Goal: Information Seeking & Learning: Learn about a topic

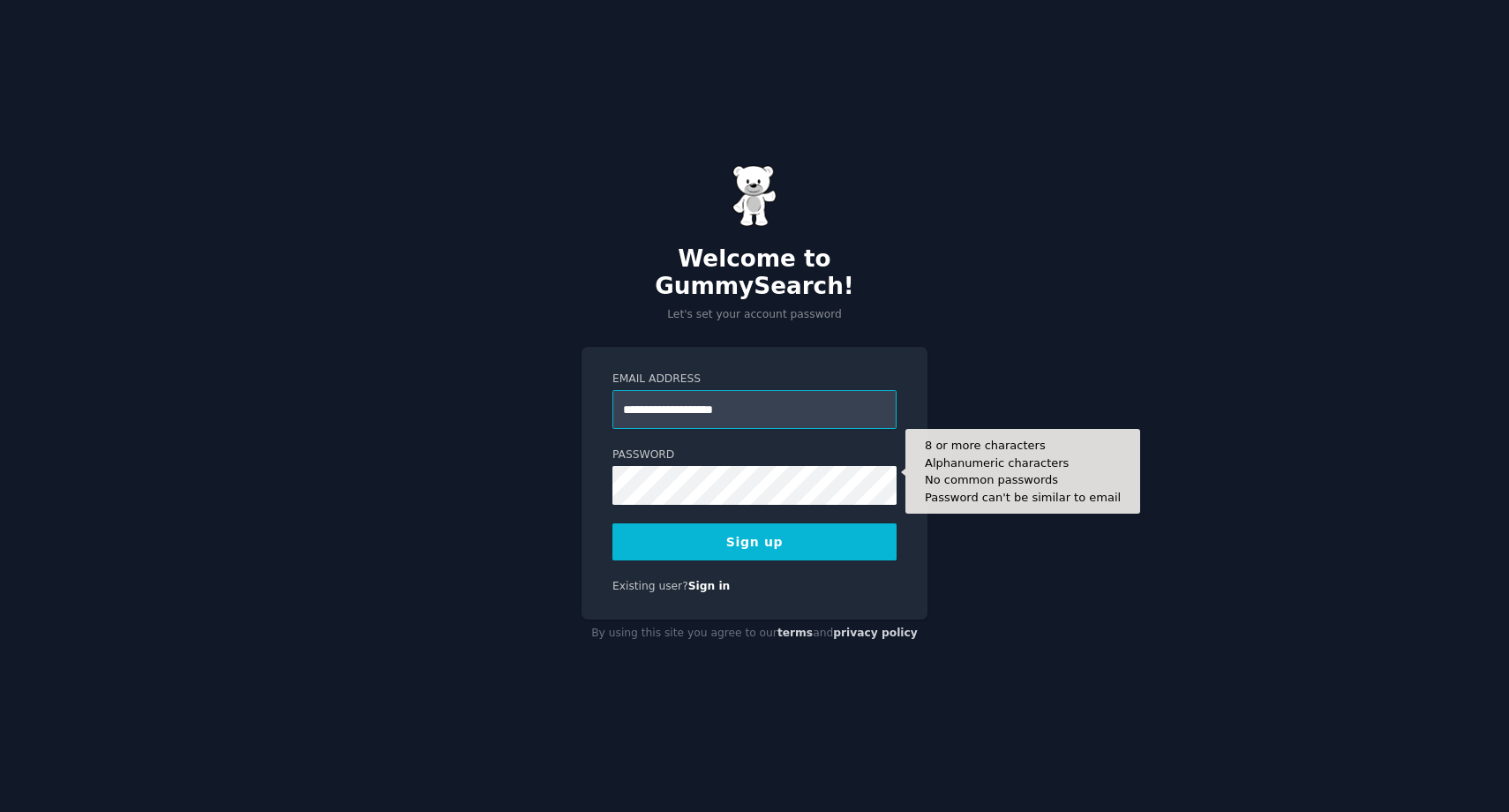
type input "**********"
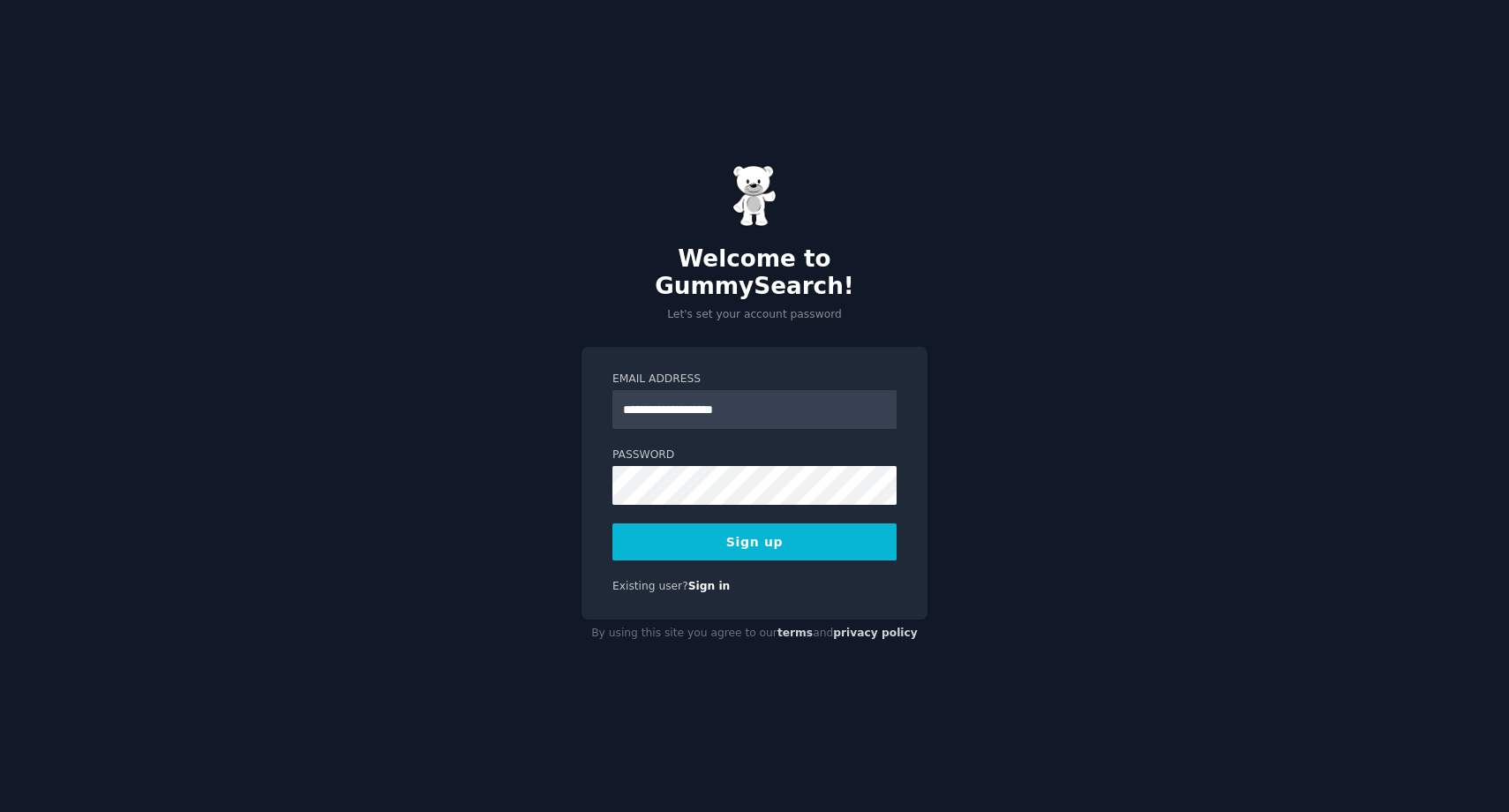
click at [657, 523] on button "Sign up" at bounding box center [754, 542] width 284 height 37
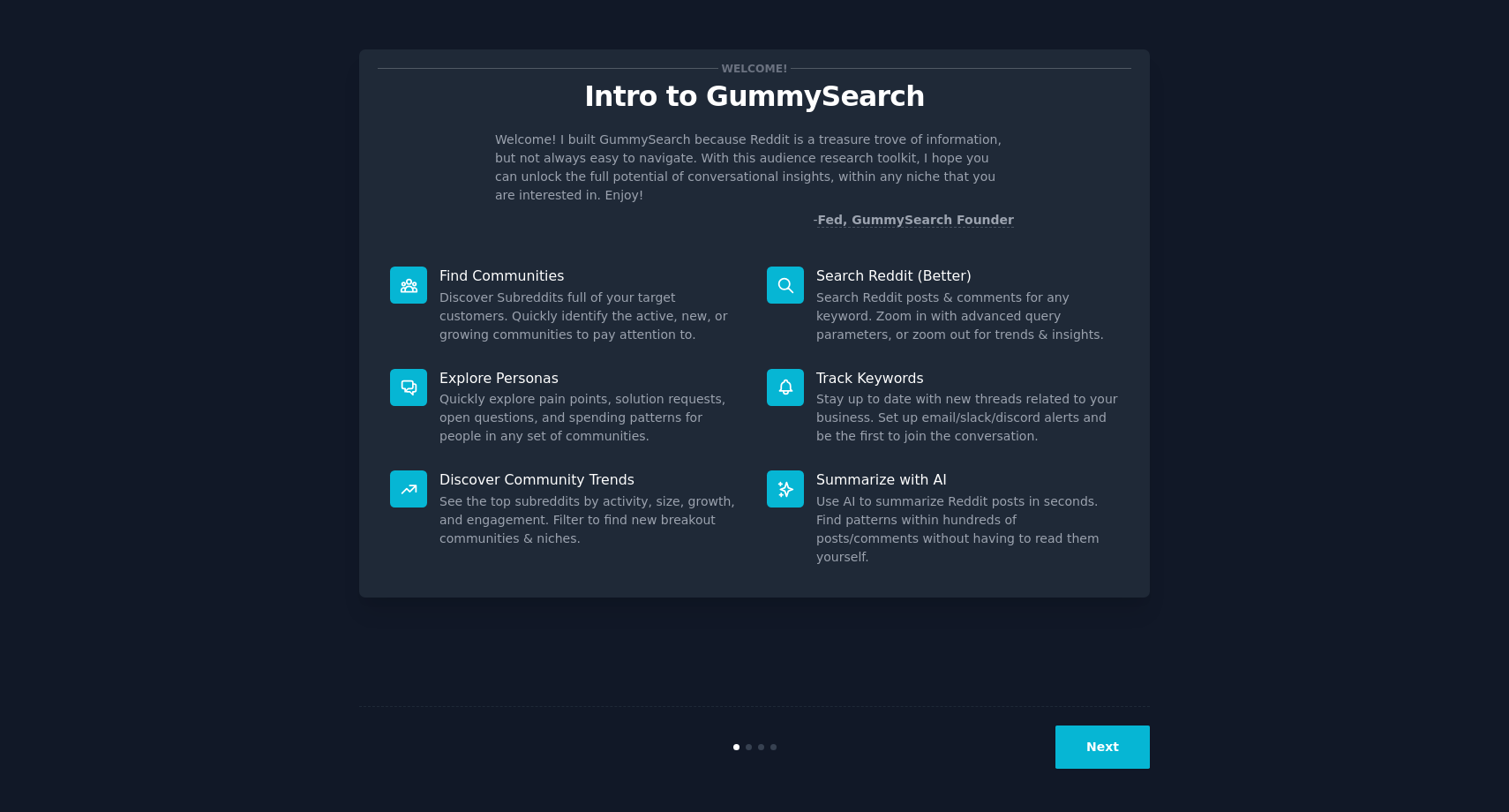
click at [1100, 720] on div "Next" at bounding box center [755, 746] width 791 height 81
click at [1098, 735] on button "Next" at bounding box center [1103, 747] width 95 height 43
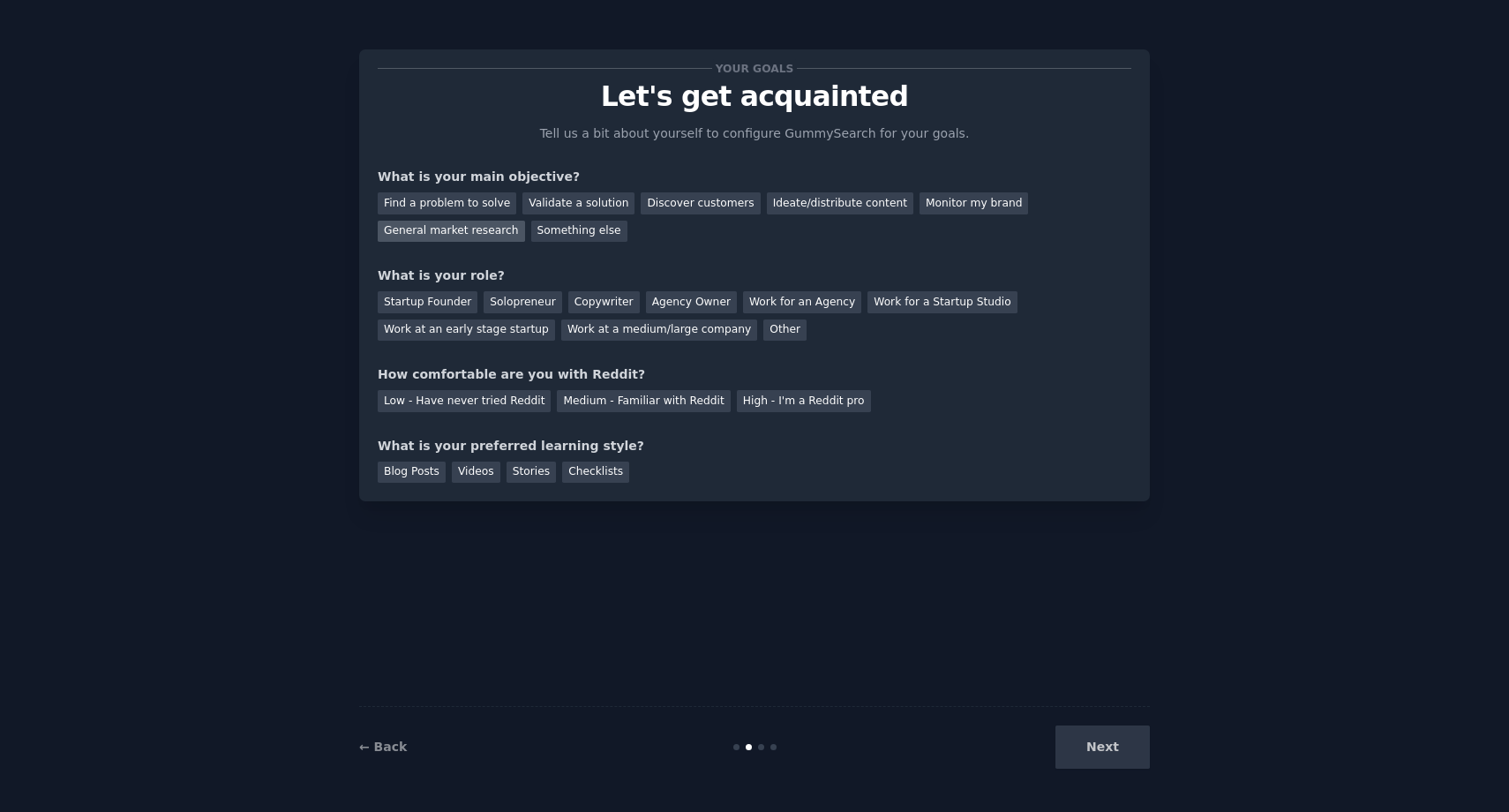
click at [450, 234] on div "General market research" at bounding box center [451, 231] width 147 height 22
click at [502, 335] on div "Work at an early stage startup" at bounding box center [466, 330] width 178 height 22
click at [763, 331] on div "Other" at bounding box center [784, 330] width 43 height 22
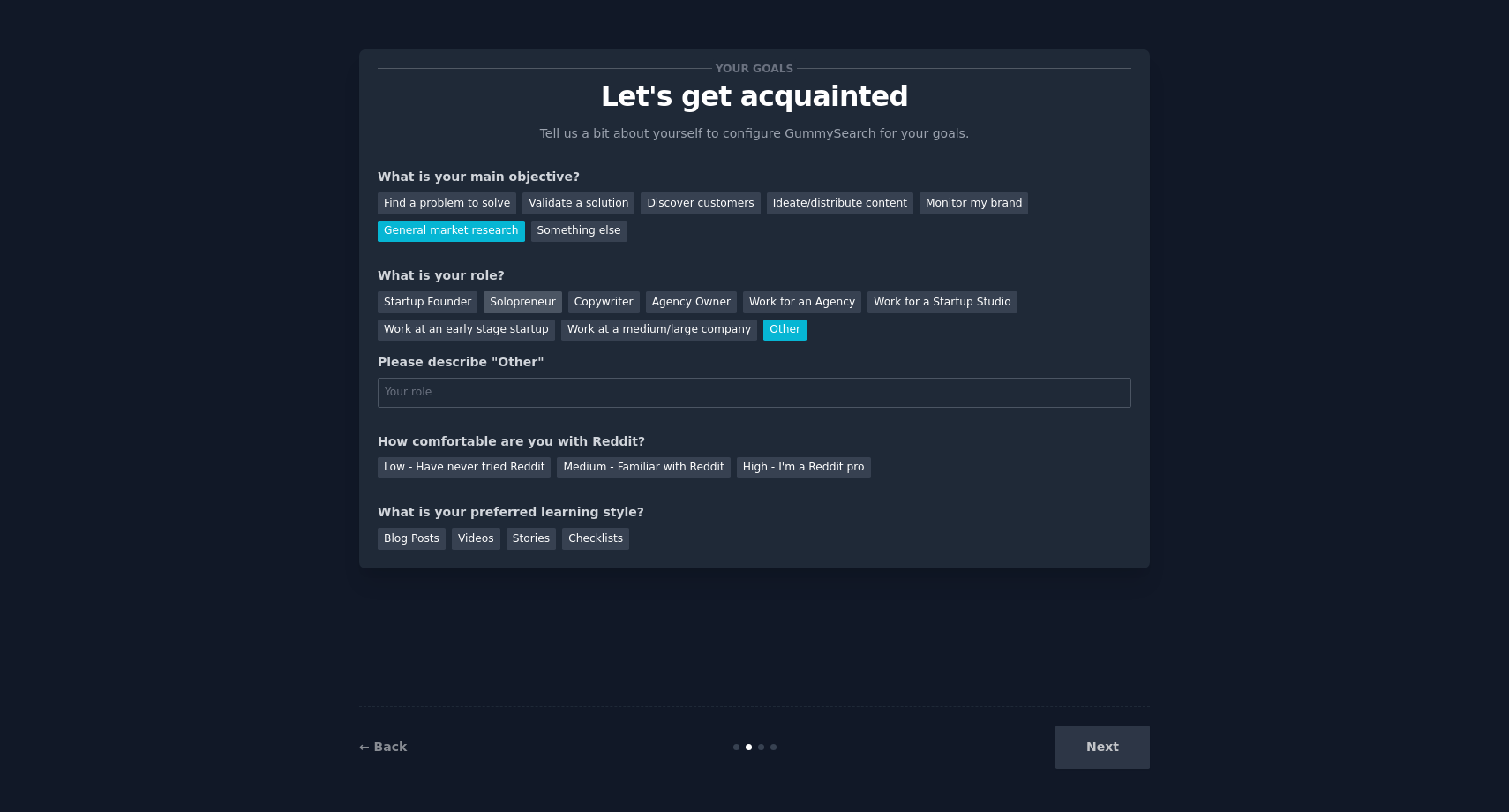
click at [504, 311] on div "Solopreneur" at bounding box center [522, 302] width 78 height 22
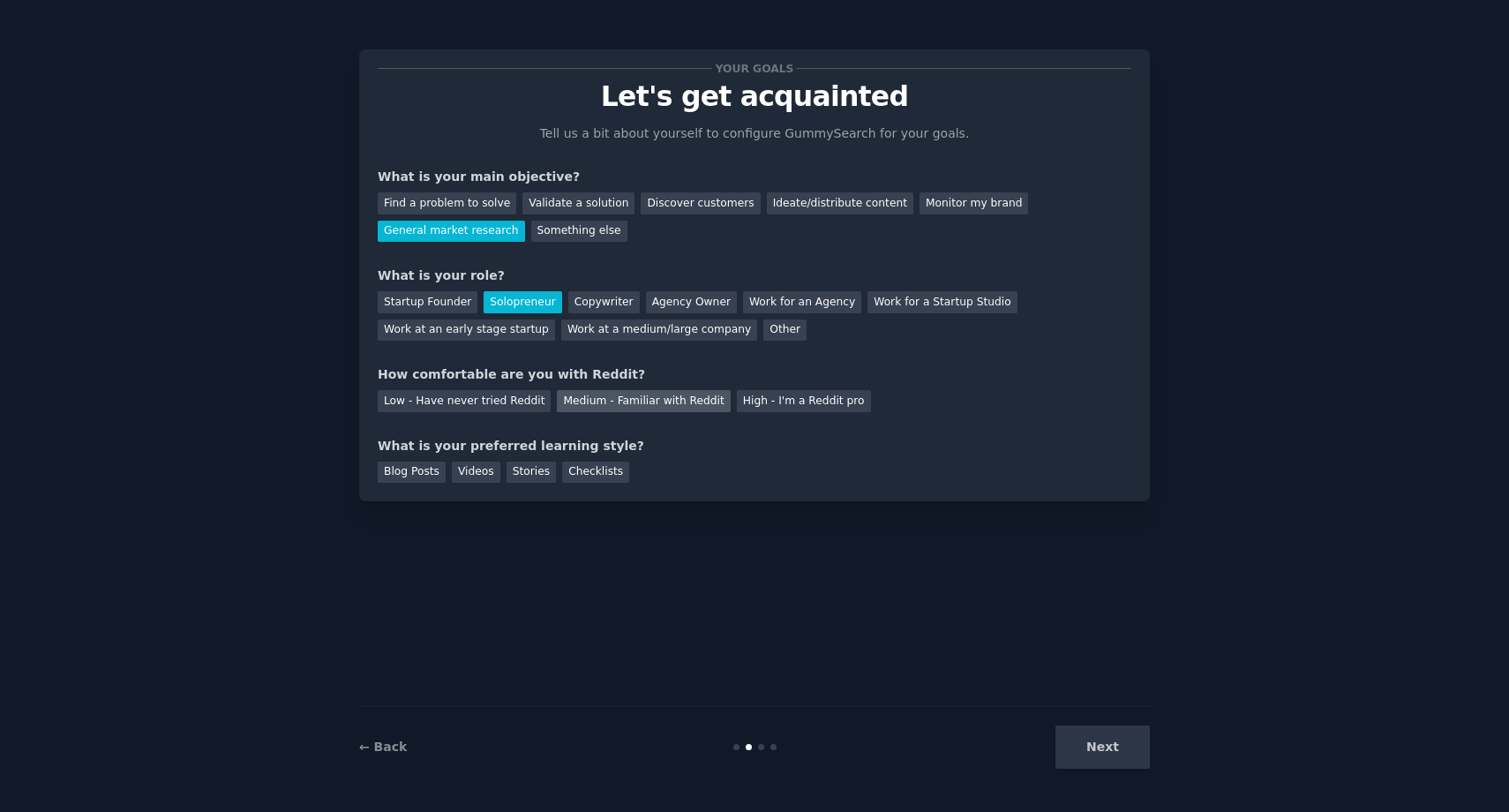
click at [564, 401] on div "Medium - Familiar with Reddit" at bounding box center [643, 401] width 173 height 22
click at [582, 478] on div "Checklists" at bounding box center [595, 472] width 67 height 22
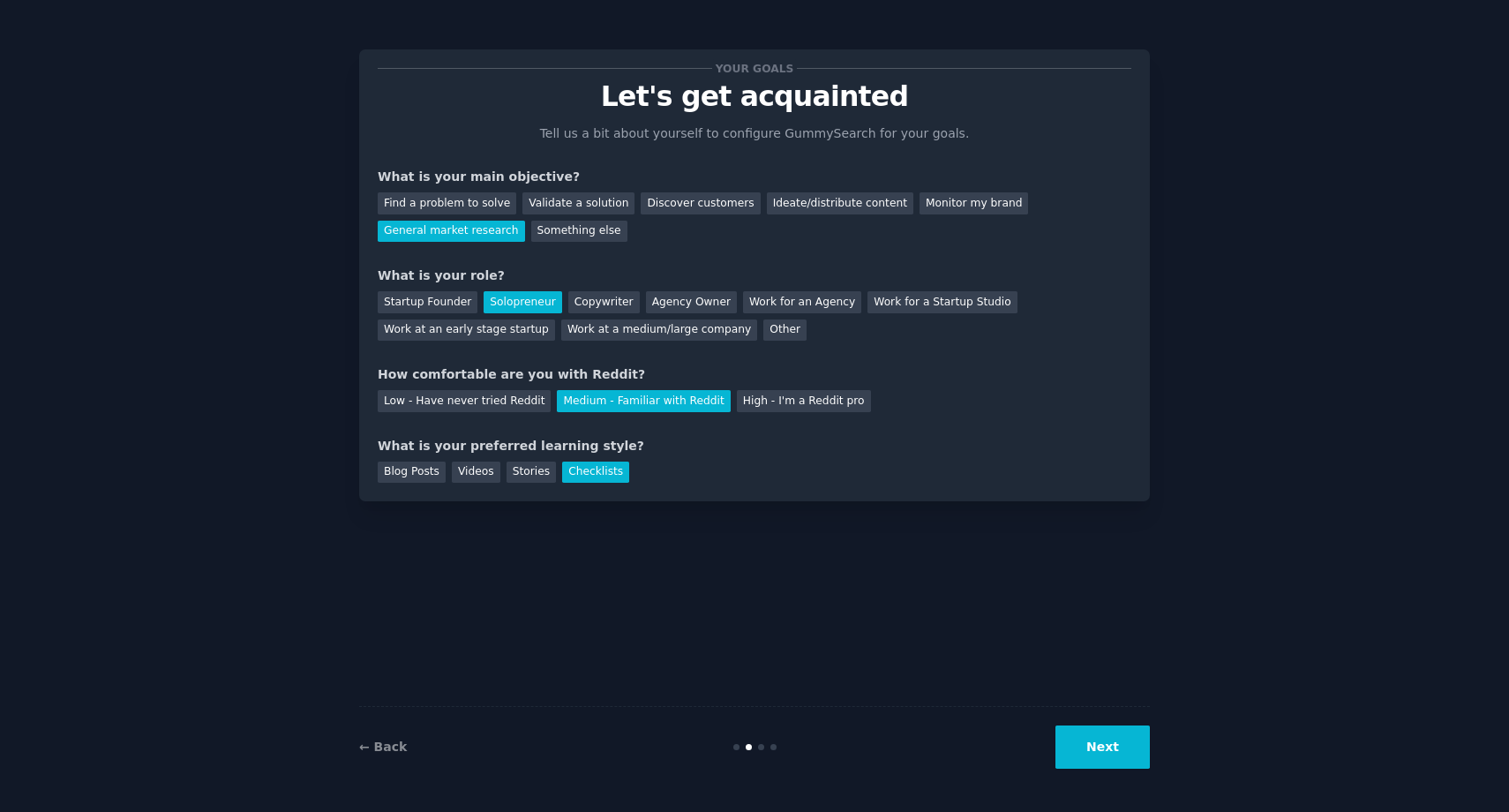
click at [1092, 742] on button "Next" at bounding box center [1103, 747] width 95 height 43
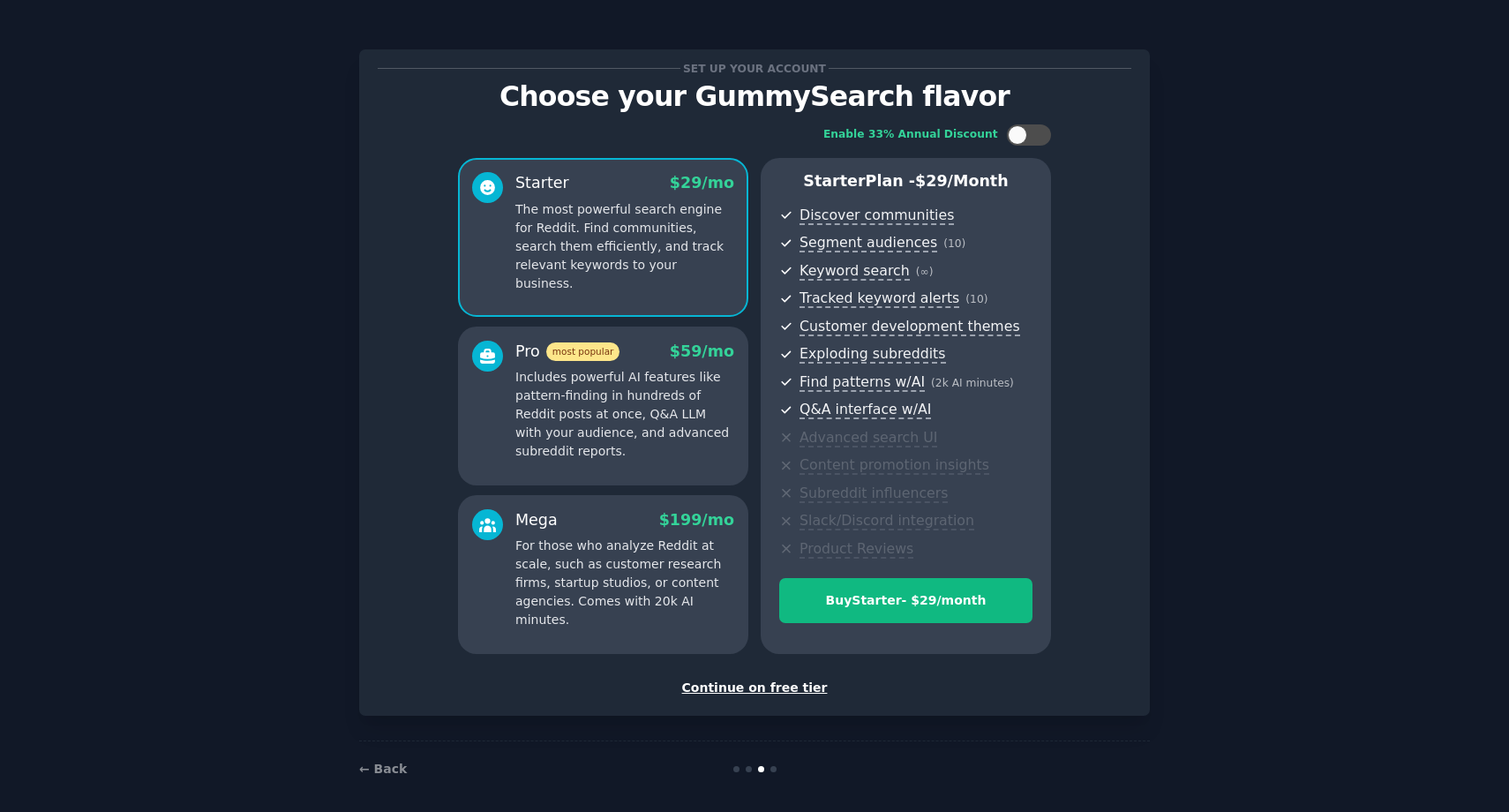
click at [726, 687] on div "Continue on free tier" at bounding box center [754, 688] width 754 height 19
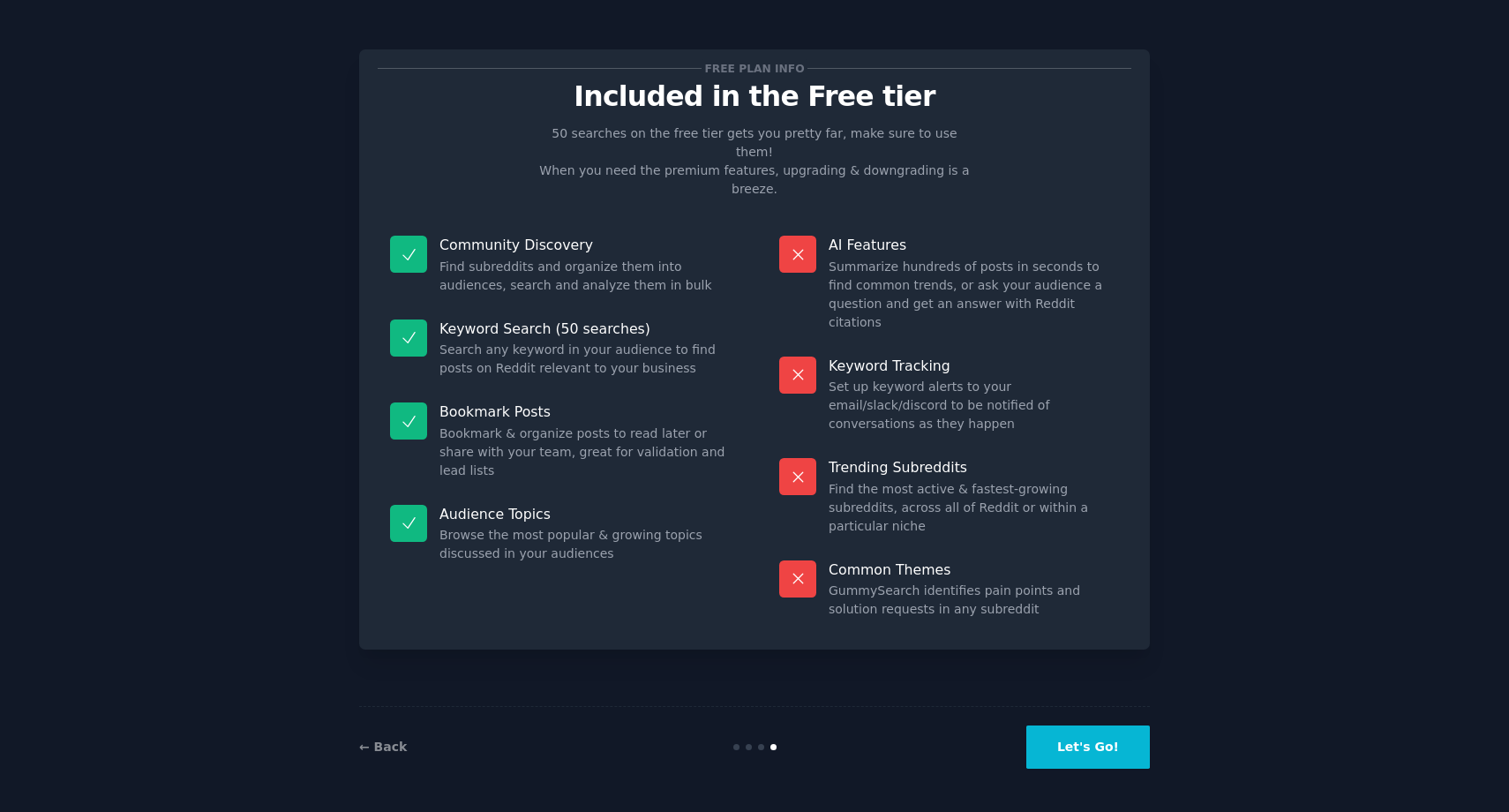
click at [1088, 749] on button "Let's Go!" at bounding box center [1088, 747] width 123 height 43
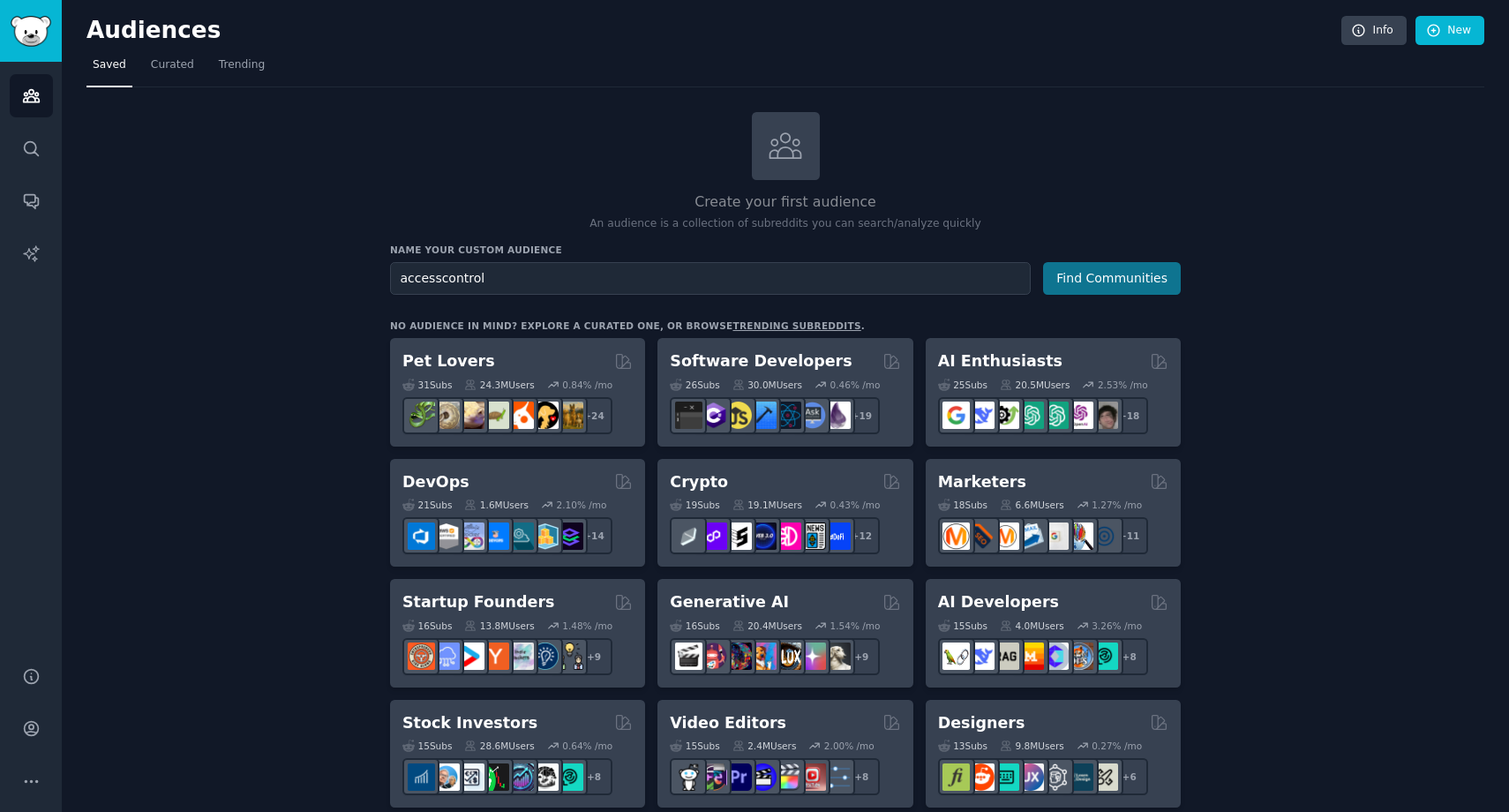
type input "accesscontrol"
click at [1130, 271] on button "Find Communities" at bounding box center [1112, 278] width 137 height 33
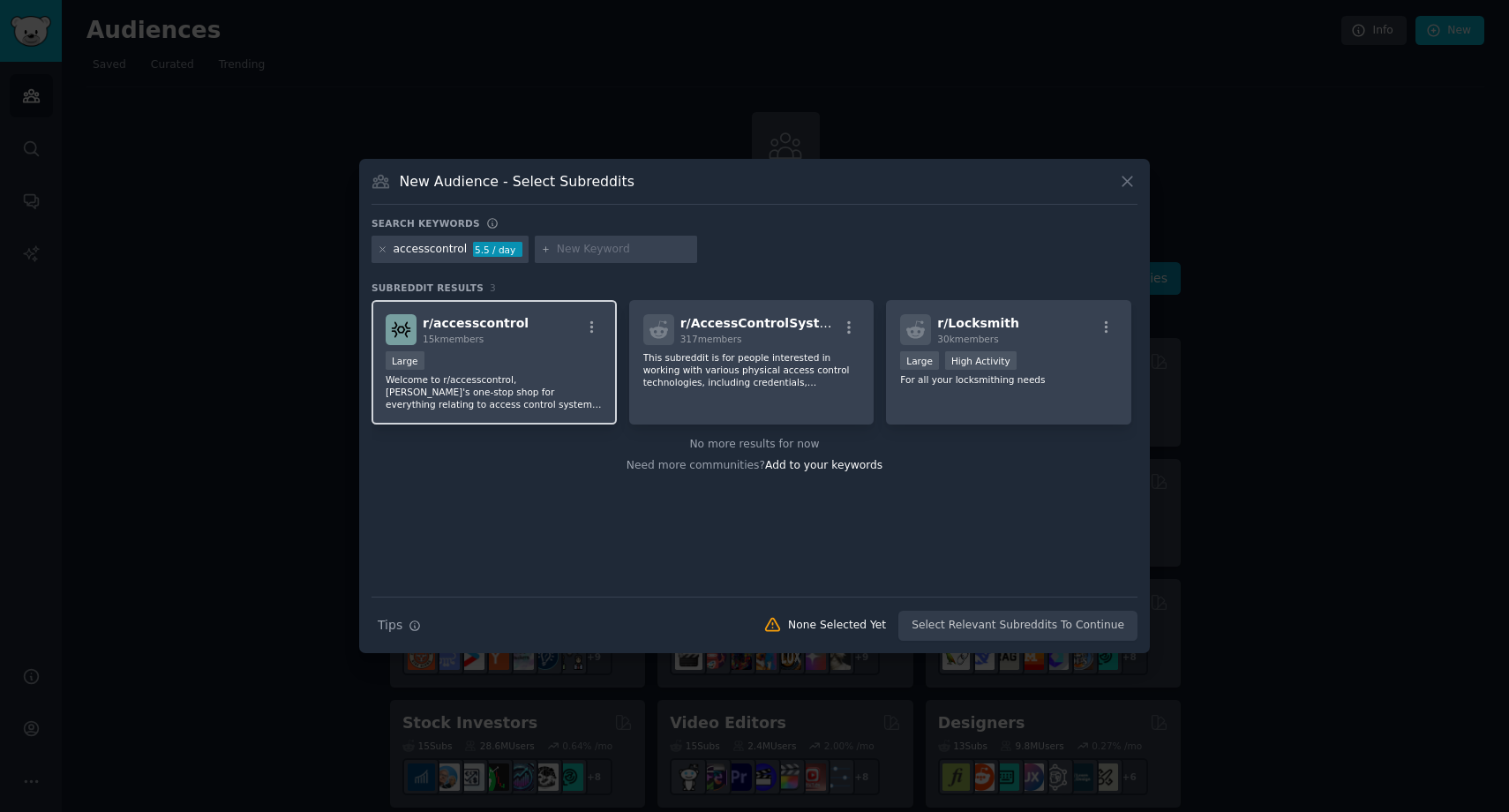
click at [525, 352] on div "Large" at bounding box center [493, 362] width 217 height 22
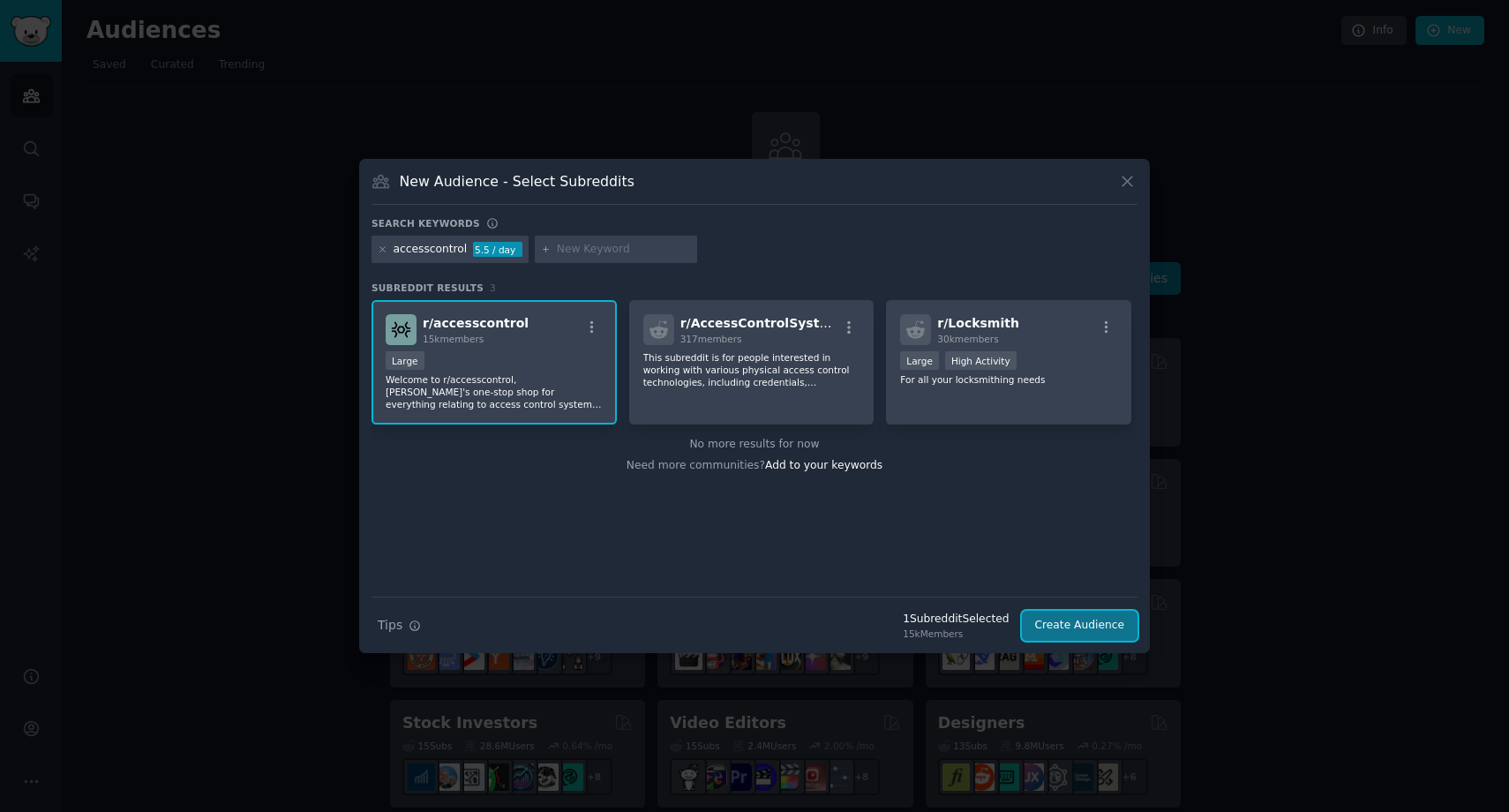
click at [1061, 630] on button "Create Audience" at bounding box center [1080, 626] width 117 height 30
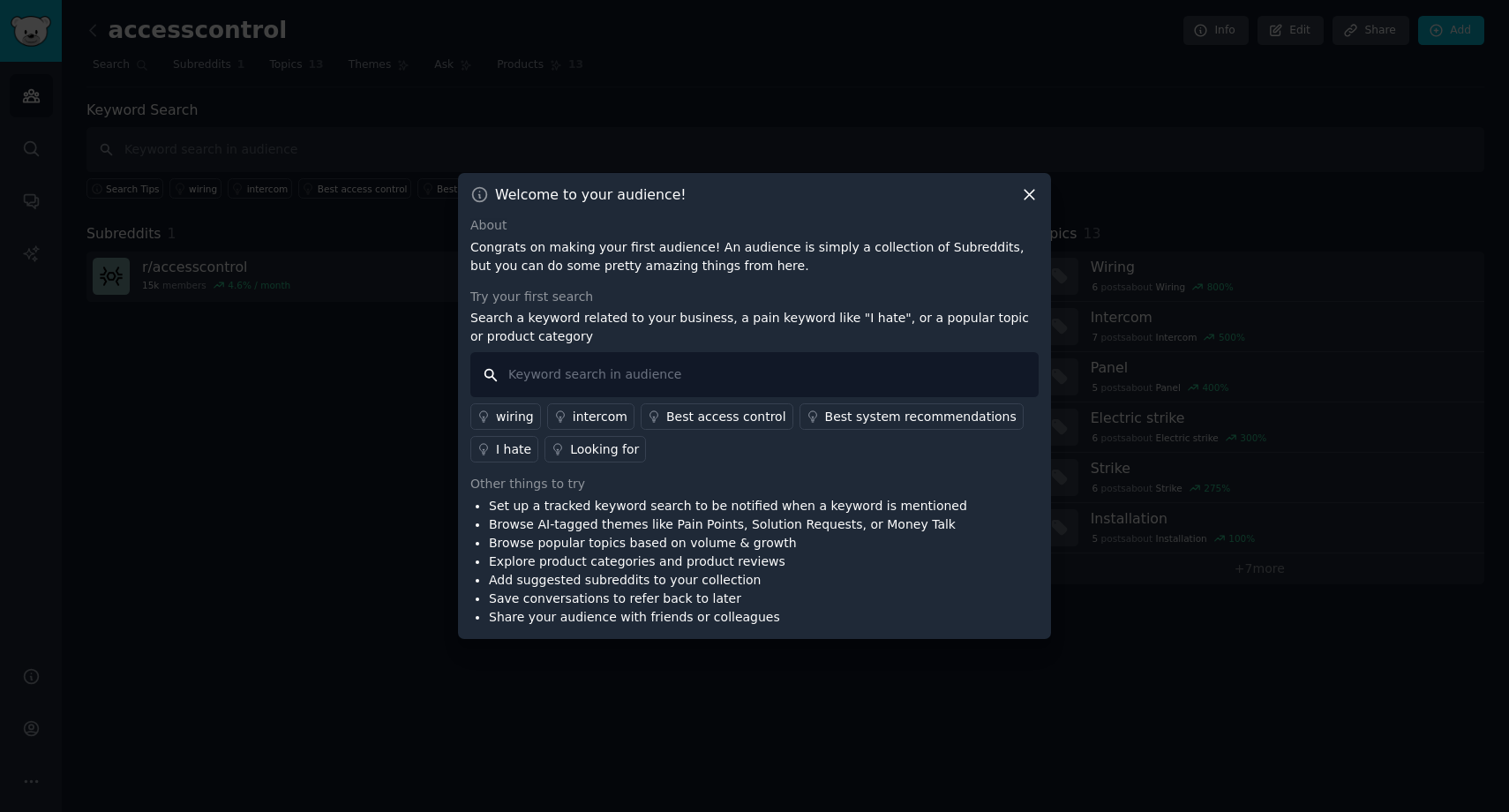
click at [557, 373] on input "text" at bounding box center [754, 375] width 568 height 45
click at [889, 416] on div "Best system recommendations" at bounding box center [921, 417] width 192 height 19
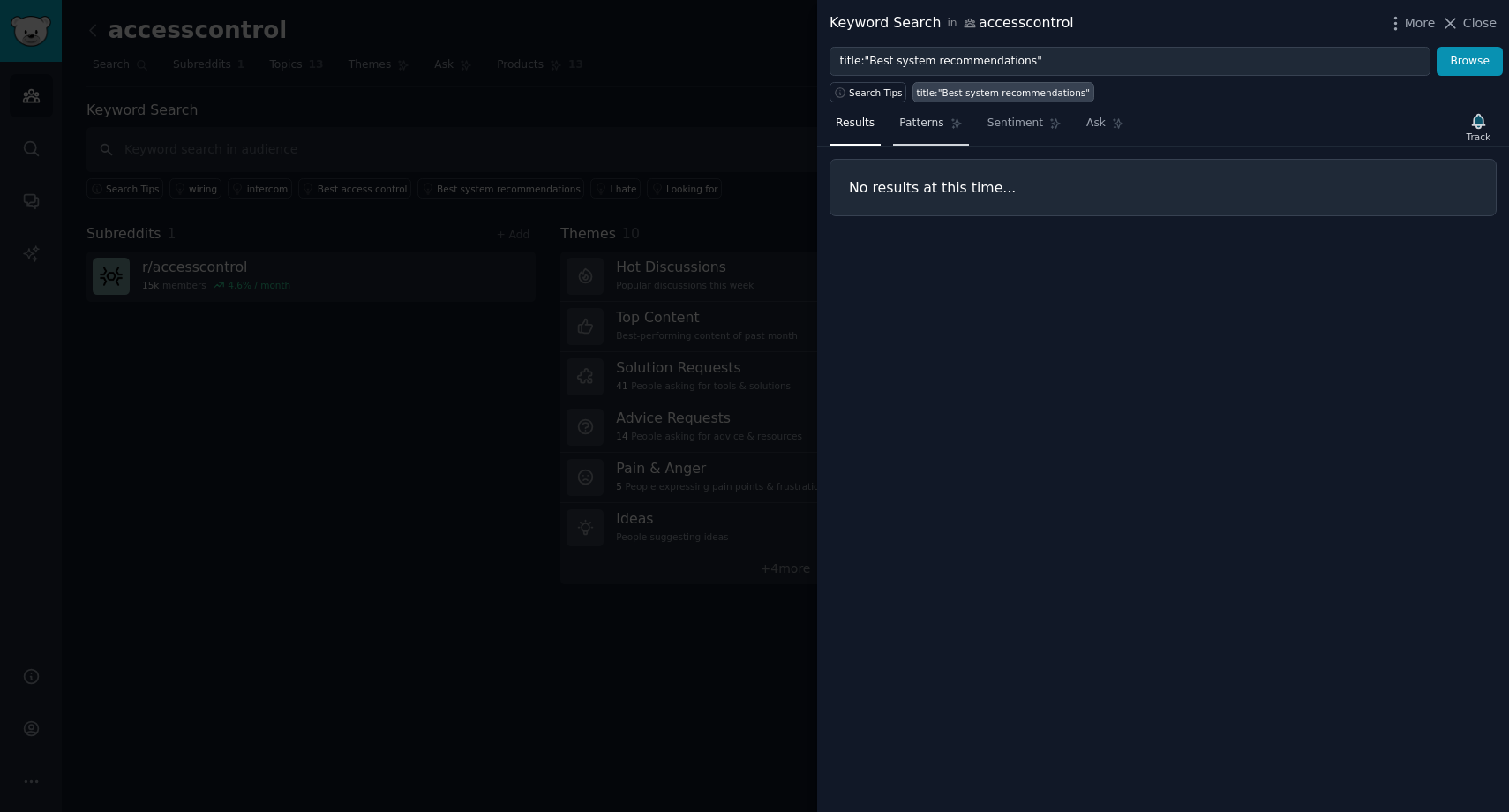
click at [924, 113] on link "Patterns" at bounding box center [931, 128] width 75 height 37
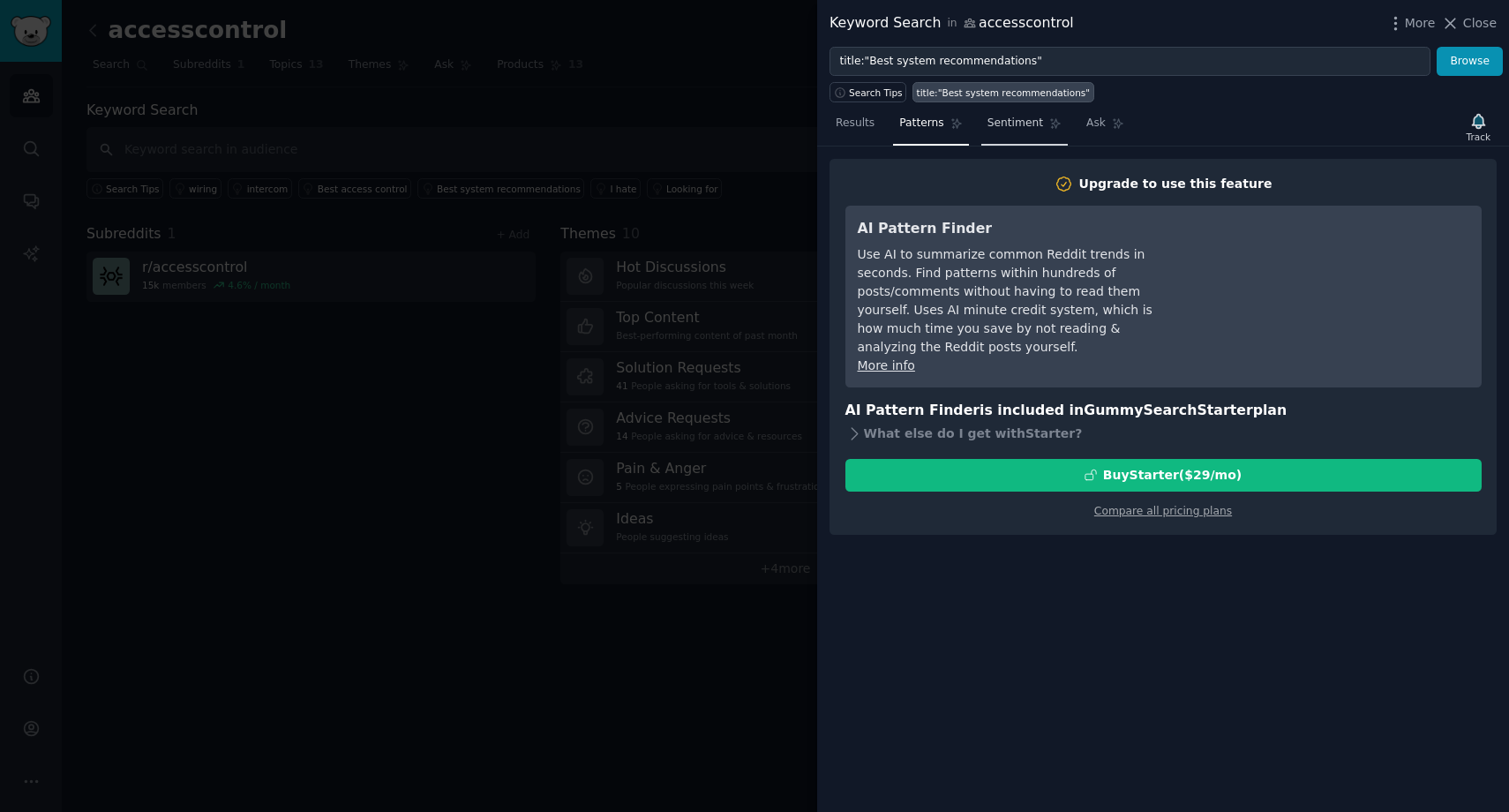
click at [1021, 127] on span "Sentiment" at bounding box center [1016, 124] width 55 height 16
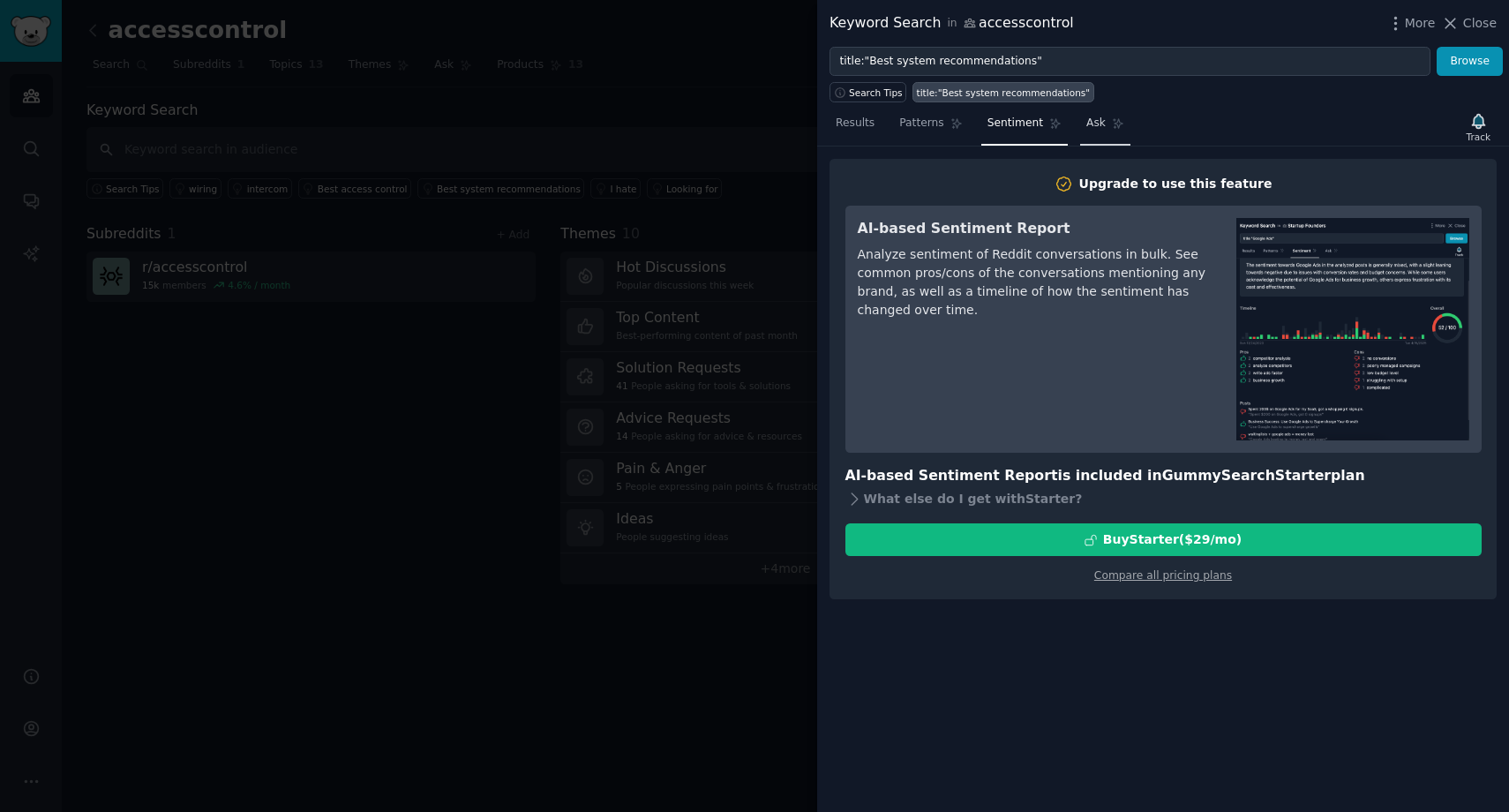
click at [1102, 134] on link "Ask" at bounding box center [1106, 128] width 50 height 37
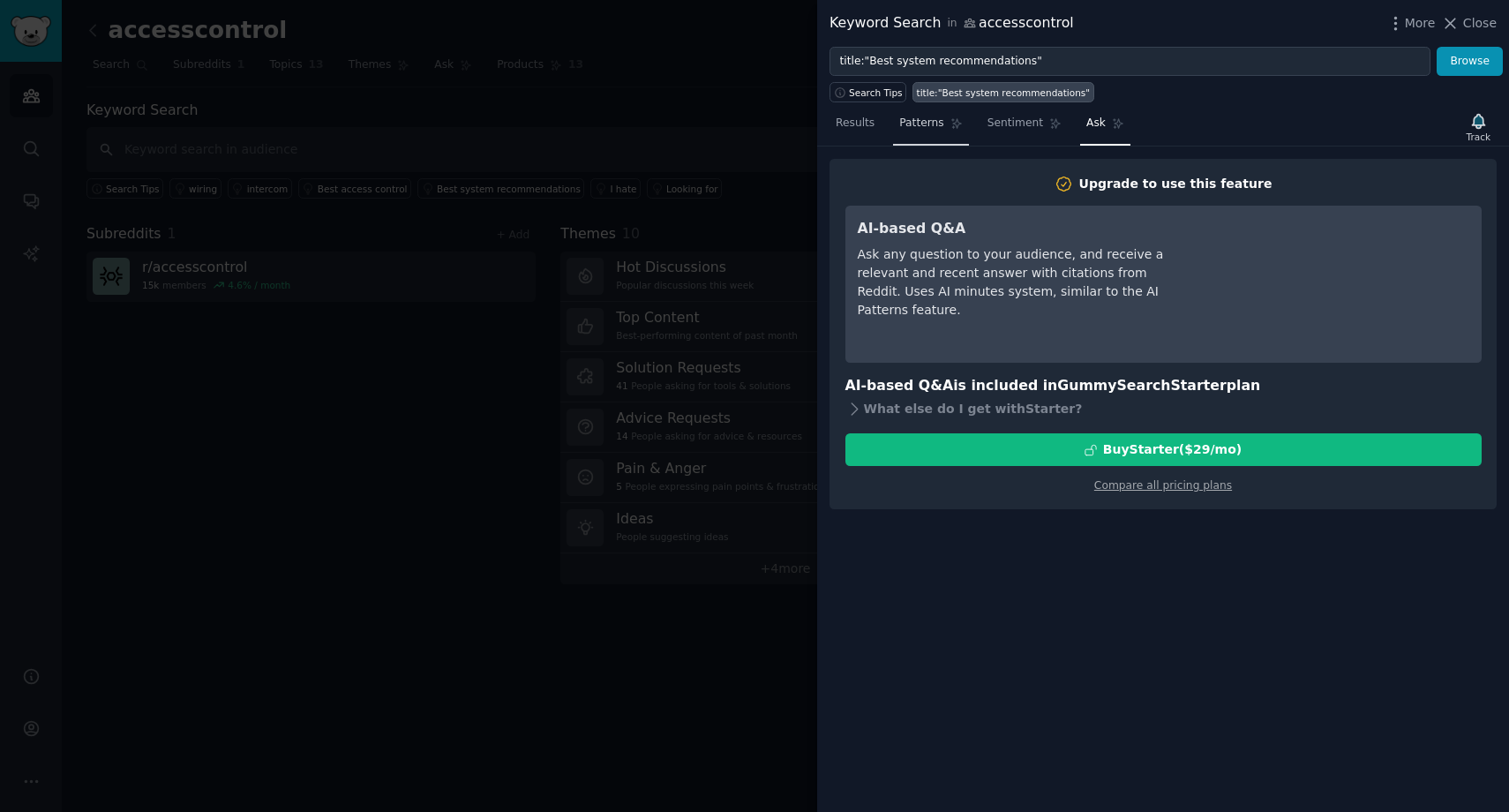
click at [924, 130] on span "Patterns" at bounding box center [921, 124] width 44 height 16
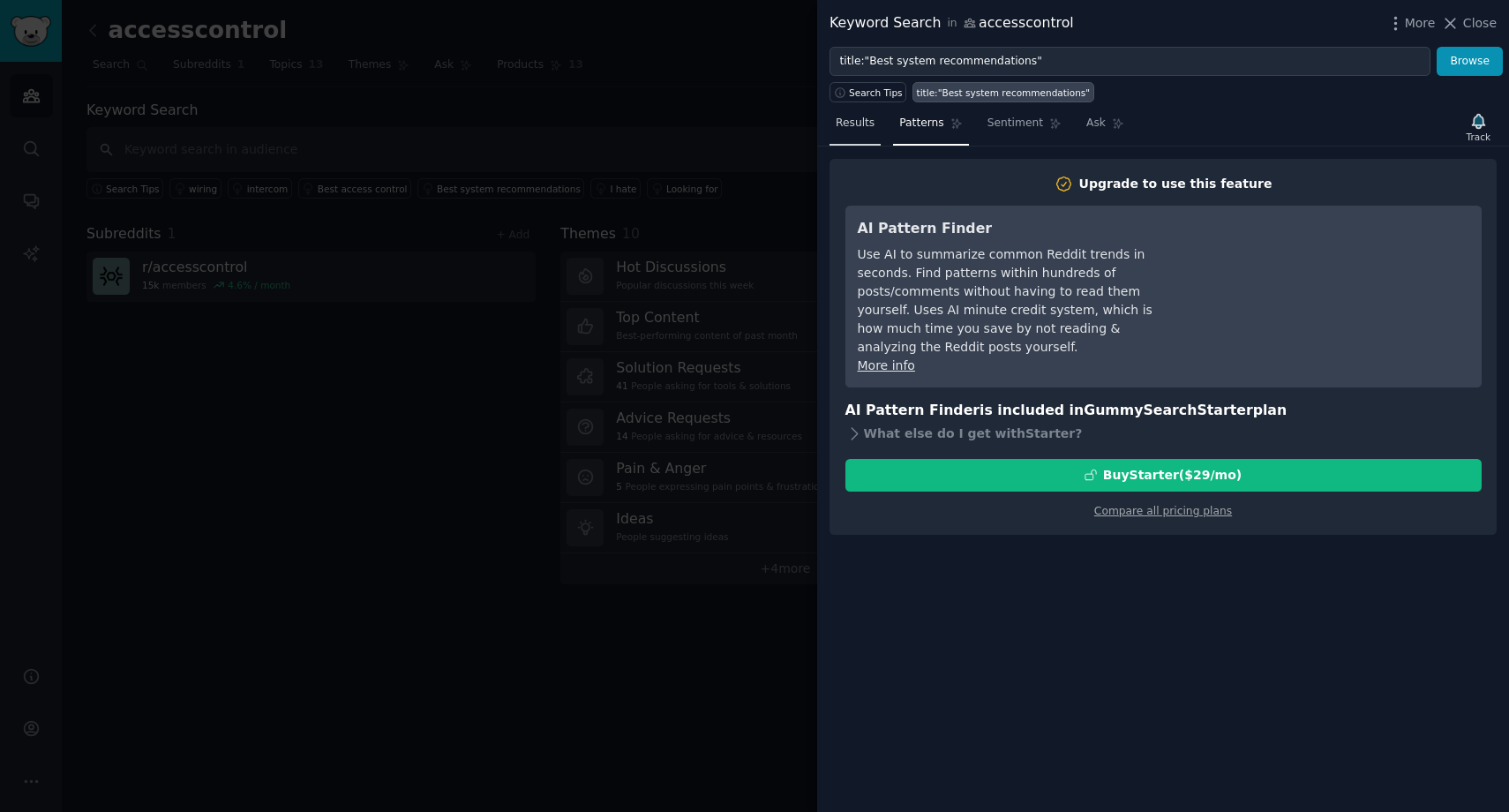
click at [860, 128] on span "Results" at bounding box center [856, 124] width 39 height 16
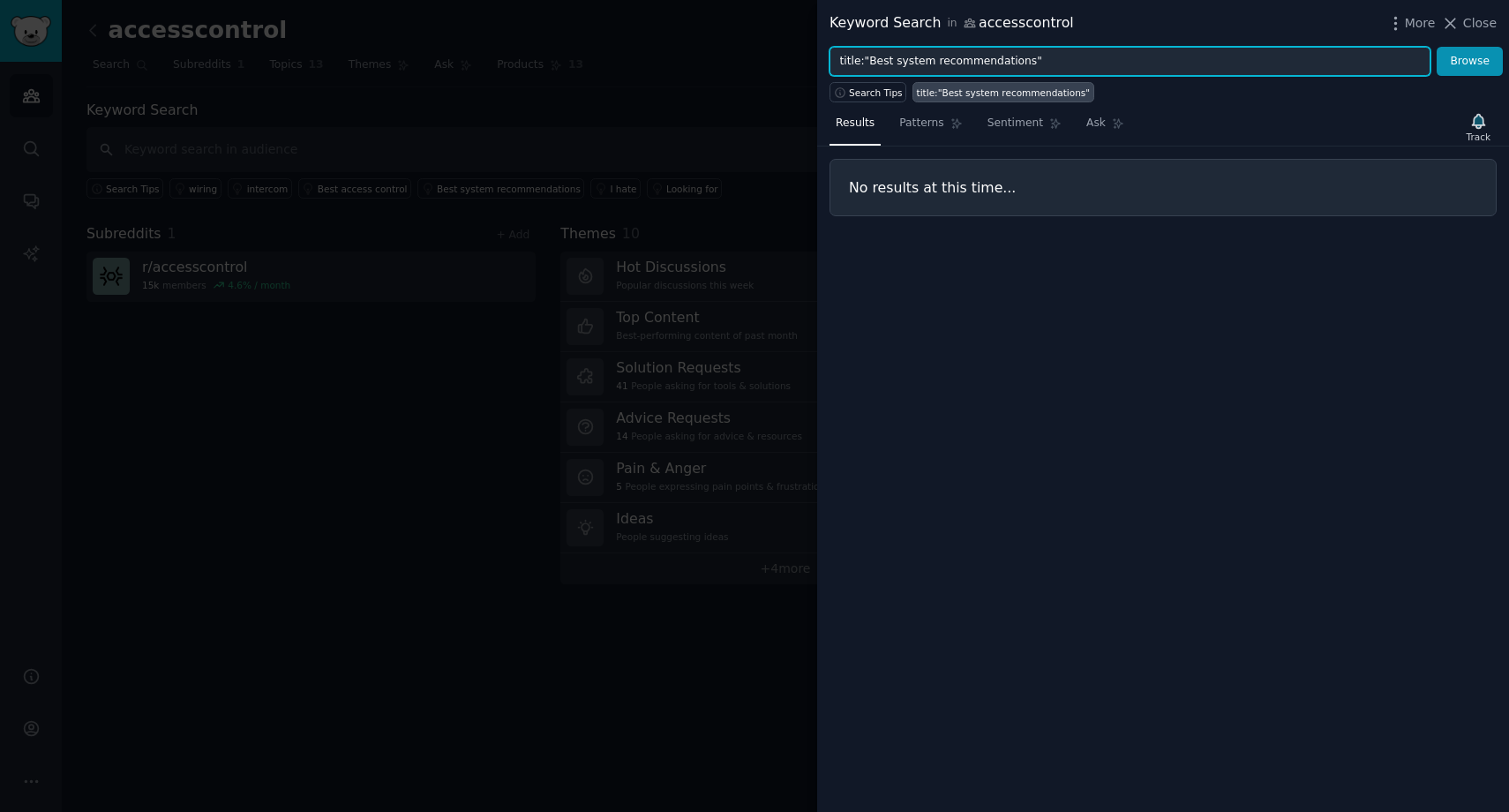
drag, startPoint x: 869, startPoint y: 58, endPoint x: 933, endPoint y: 55, distance: 64.1
click at [933, 55] on input "title:"Best system recommendations"" at bounding box center [1130, 62] width 601 height 30
type input "title:"system recommendations""
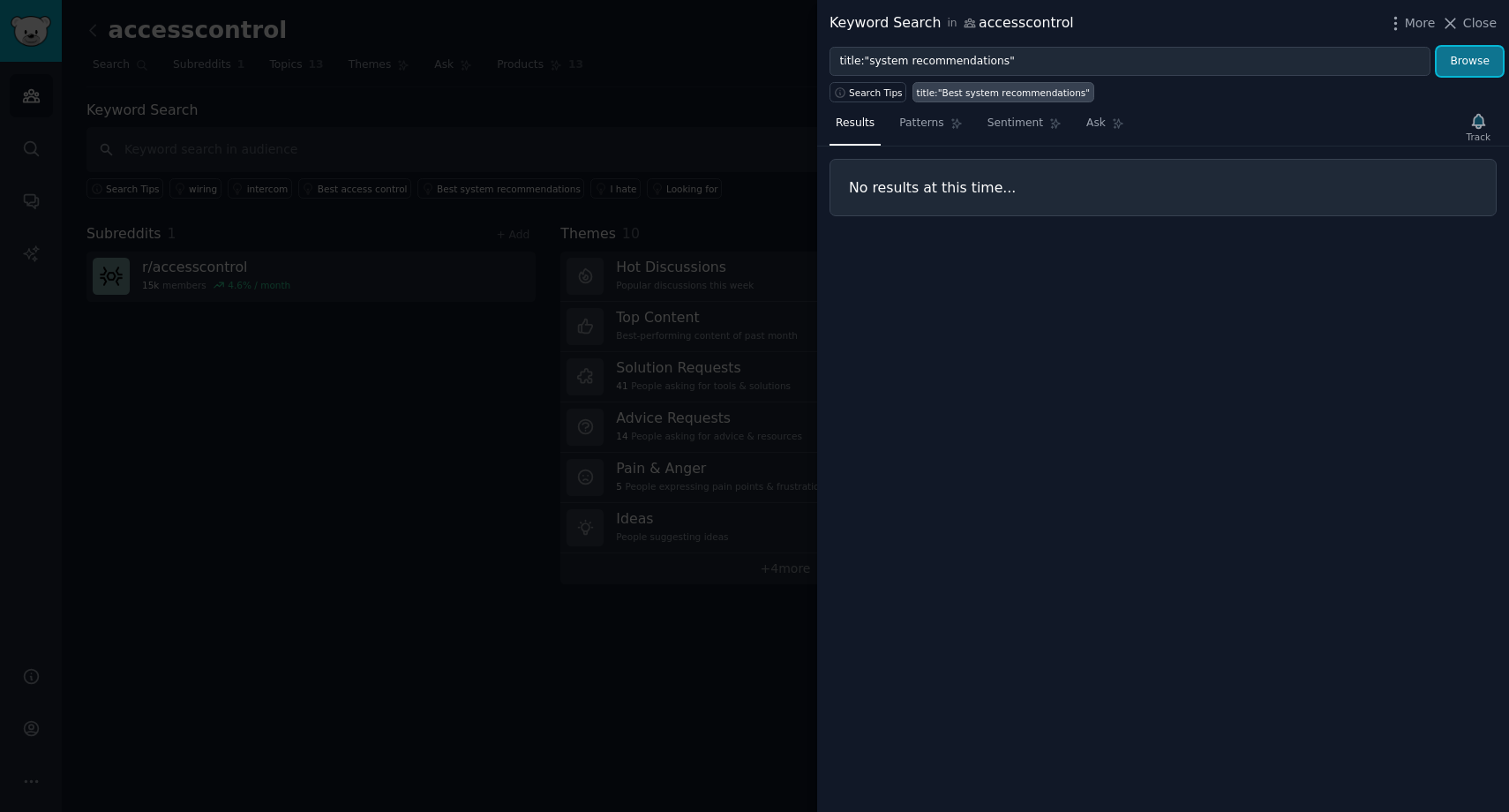
click at [1475, 57] on button "Browse" at bounding box center [1470, 62] width 66 height 30
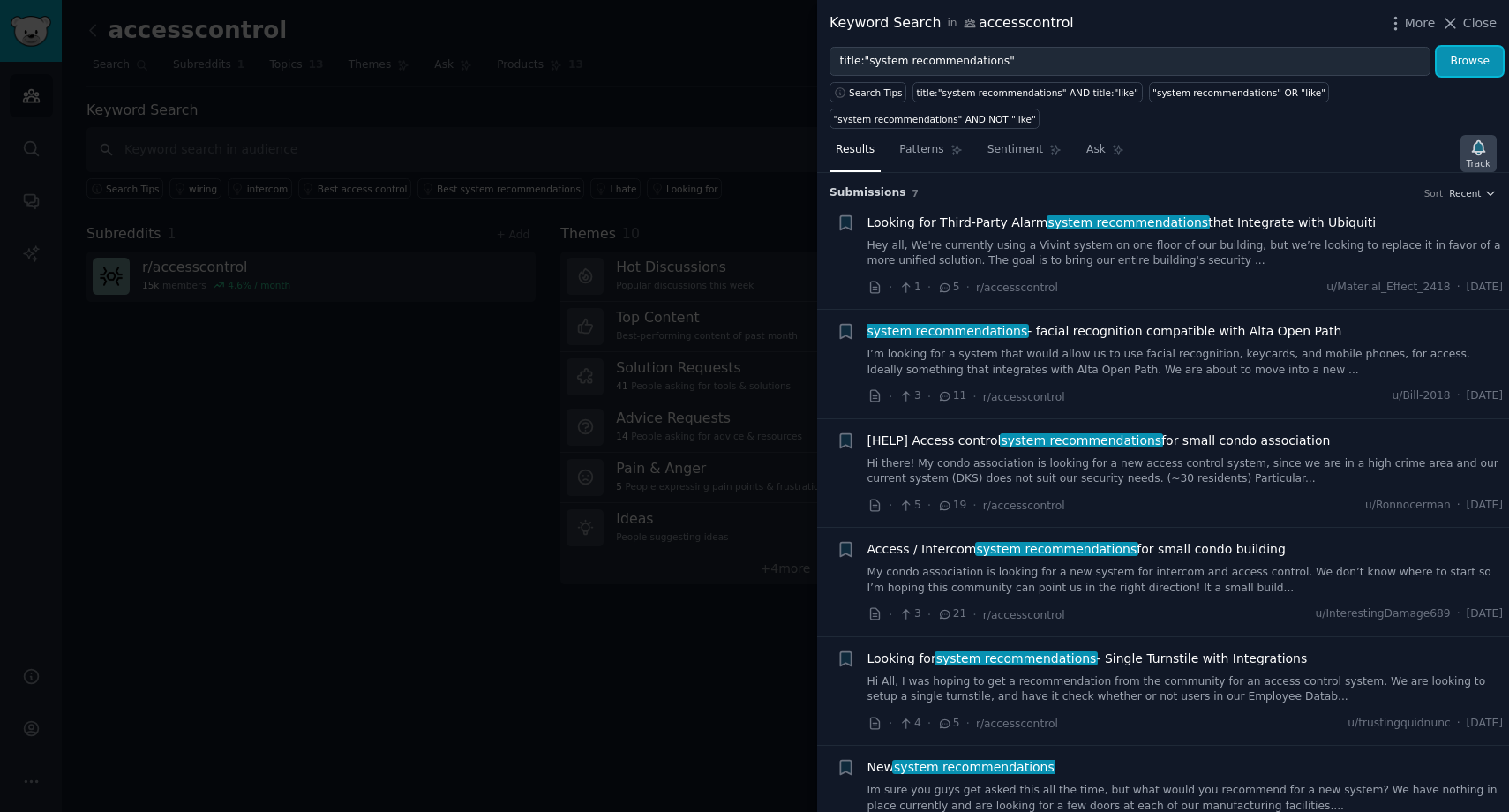
click at [1472, 155] on icon "button" at bounding box center [1479, 147] width 19 height 19
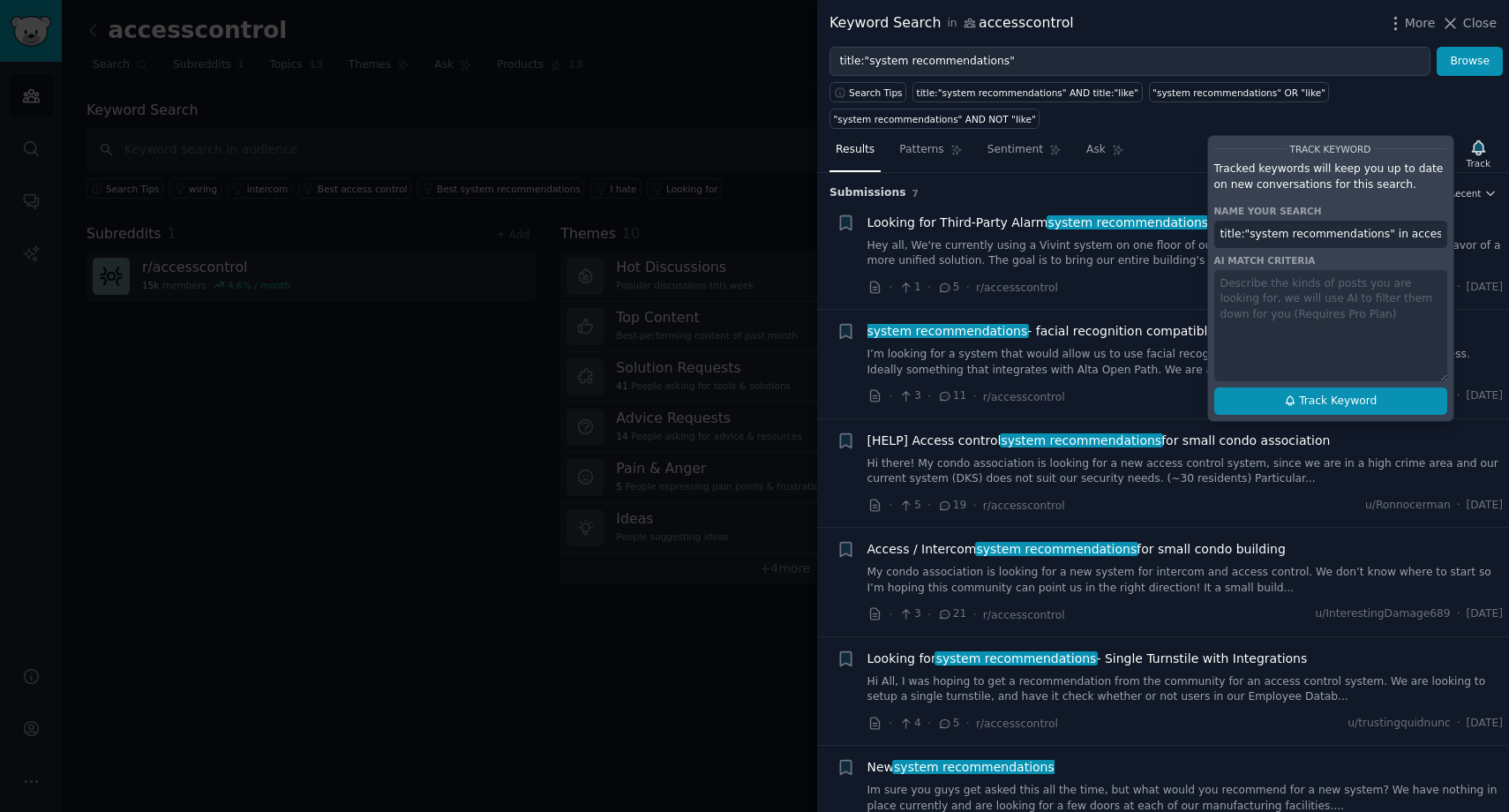
click at [1360, 397] on span "Track Keyword" at bounding box center [1338, 402] width 78 height 16
type input "title:"system recommendations" in accesscontrol"
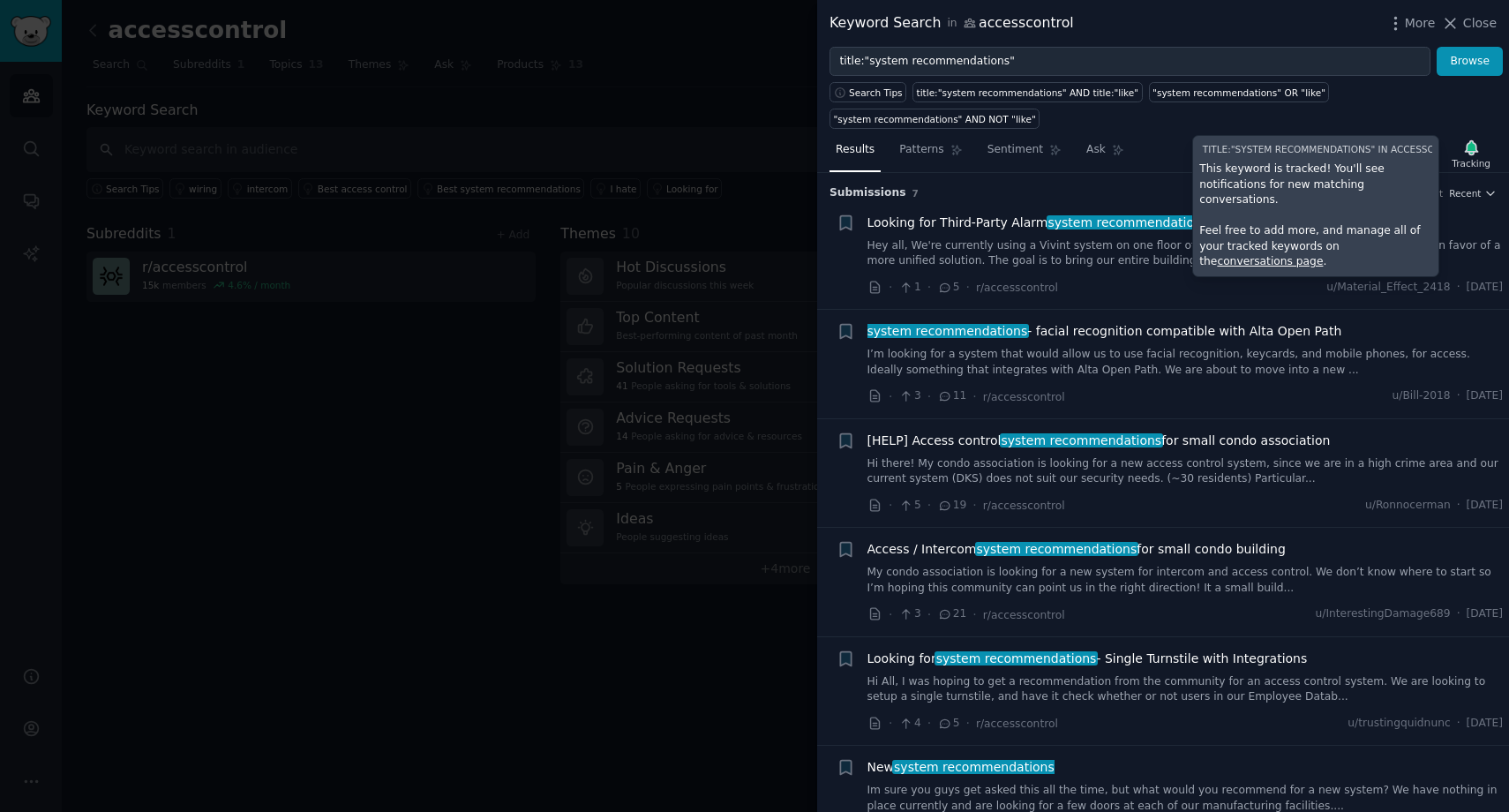
click at [1410, 101] on div "Search Tips title:"system recommendations" AND title:"like" "system recommendat…" at bounding box center [1163, 102] width 692 height 53
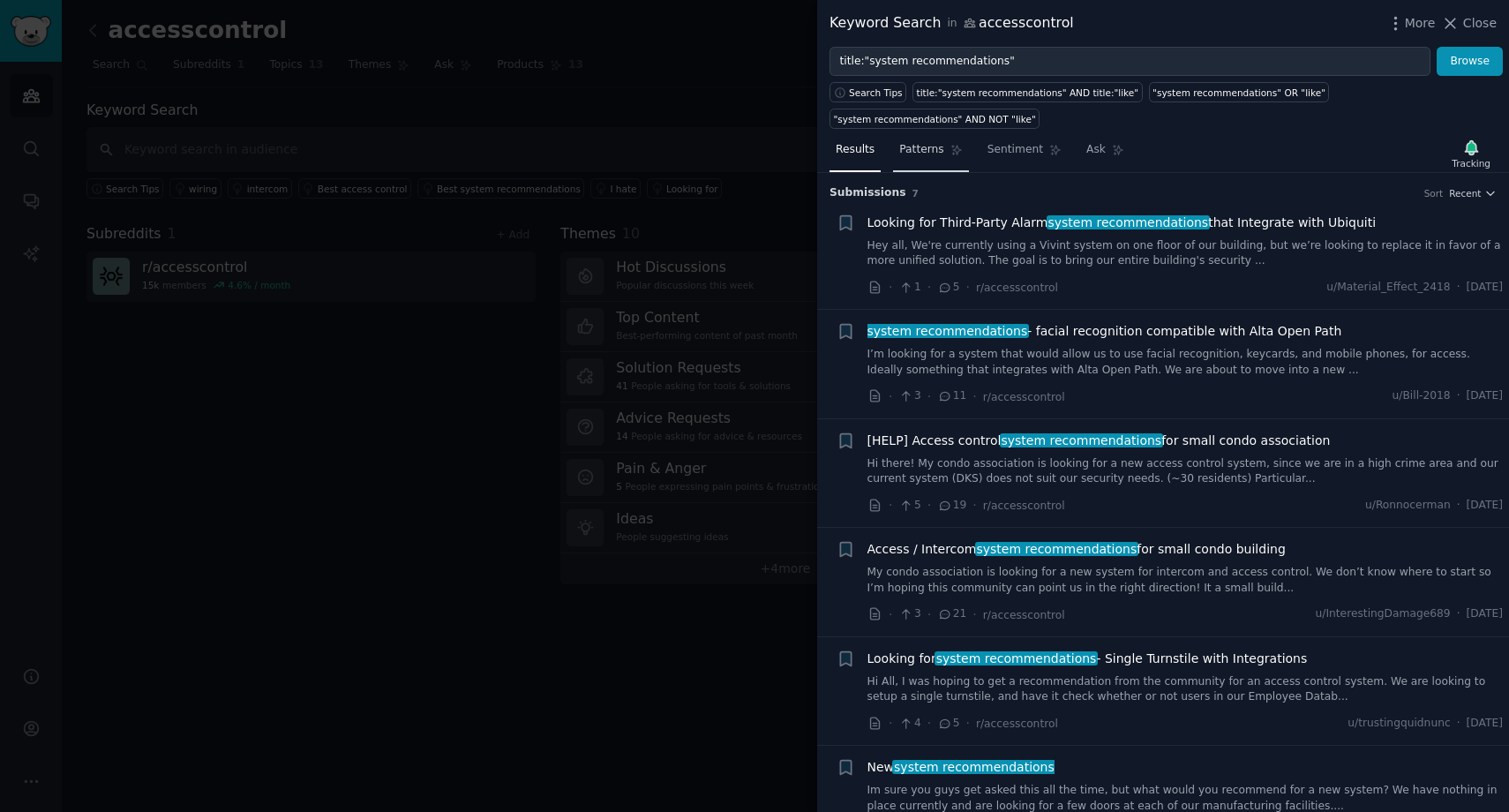
click at [918, 148] on span "Patterns" at bounding box center [921, 150] width 44 height 16
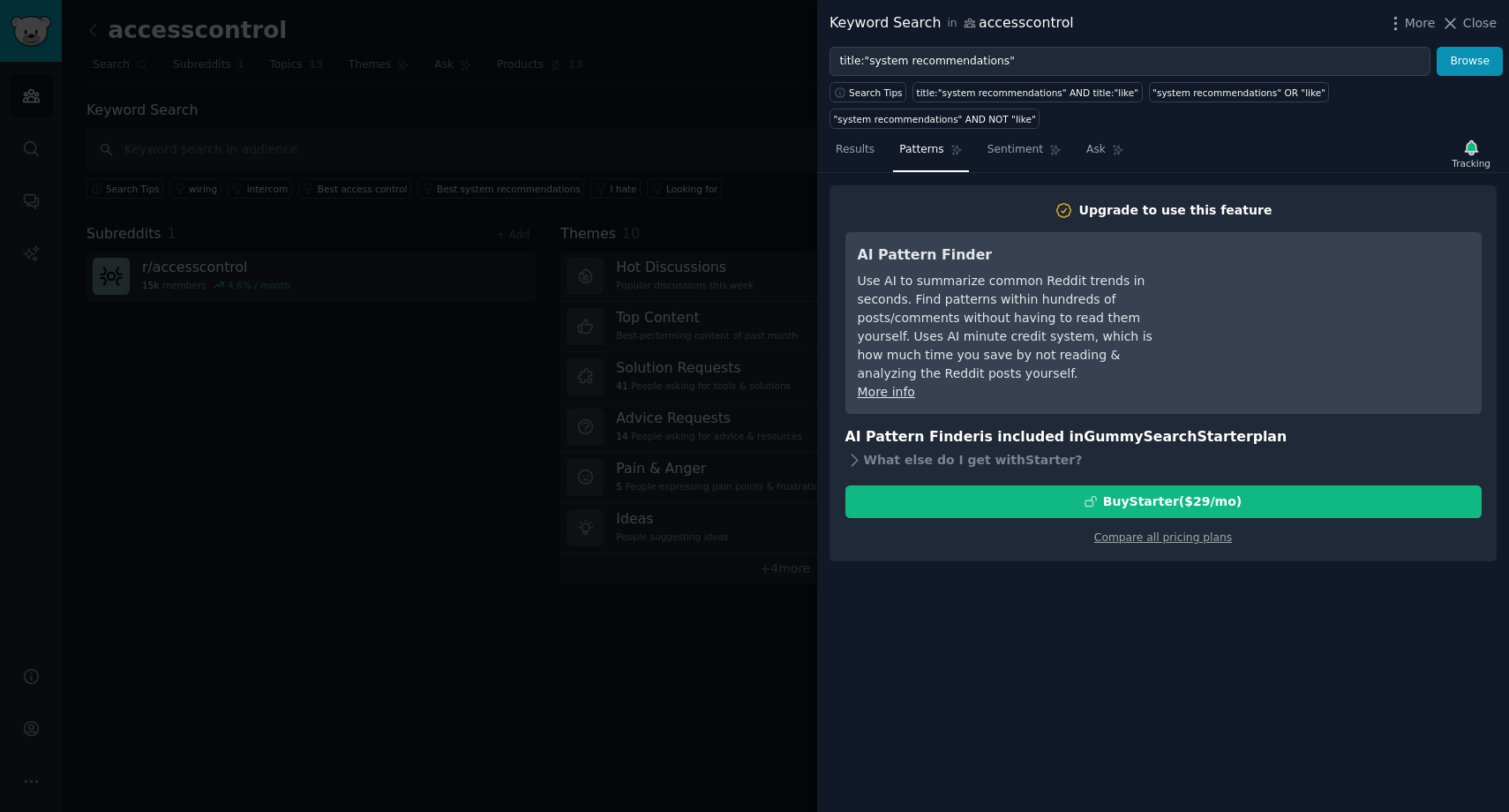
click at [968, 154] on nav "Results Patterns Sentiment Ask" at bounding box center [980, 153] width 301 height 37
click at [992, 156] on span "Sentiment" at bounding box center [1016, 150] width 55 height 16
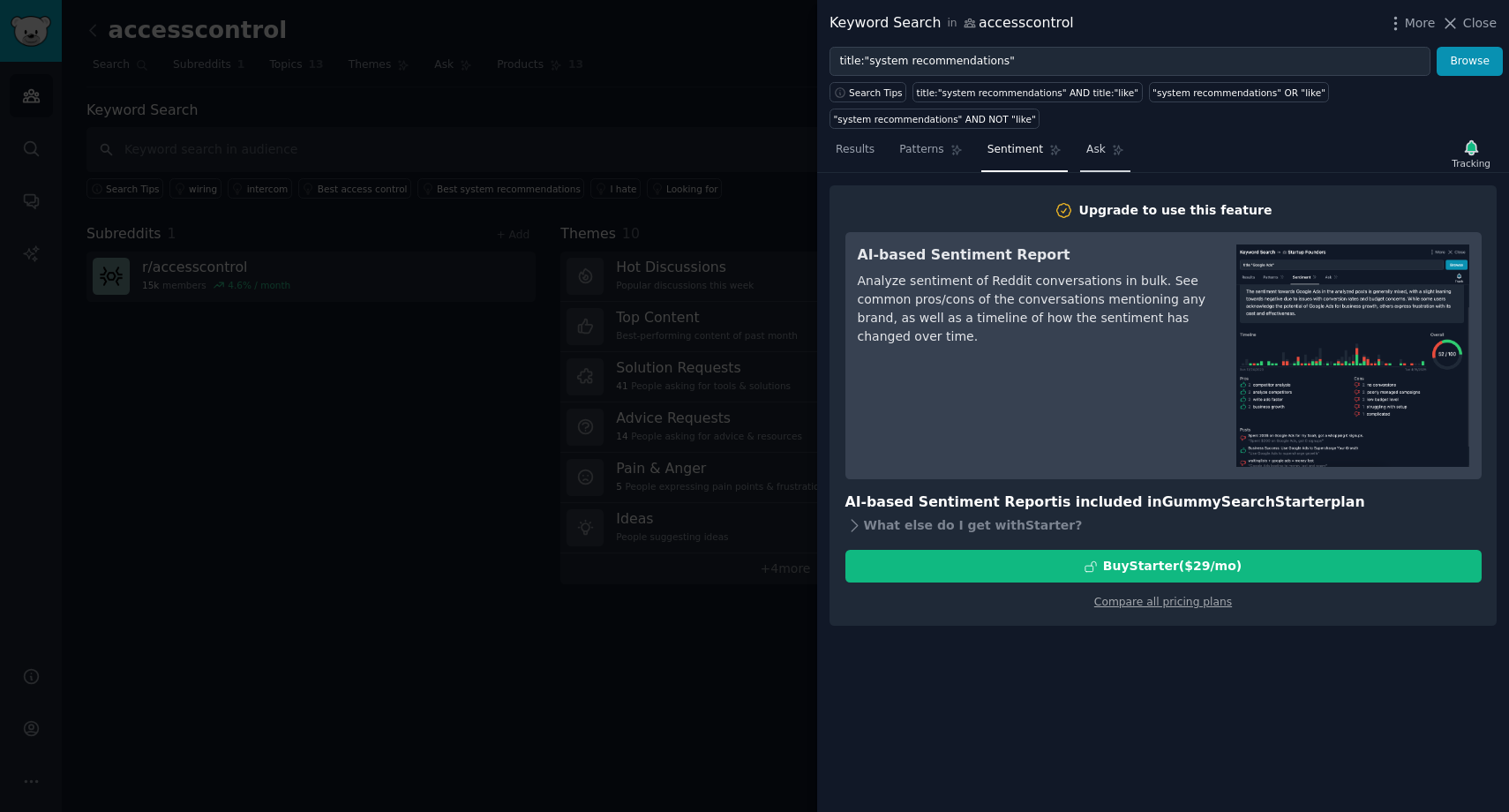
click at [1086, 153] on span "Ask" at bounding box center [1096, 150] width 20 height 16
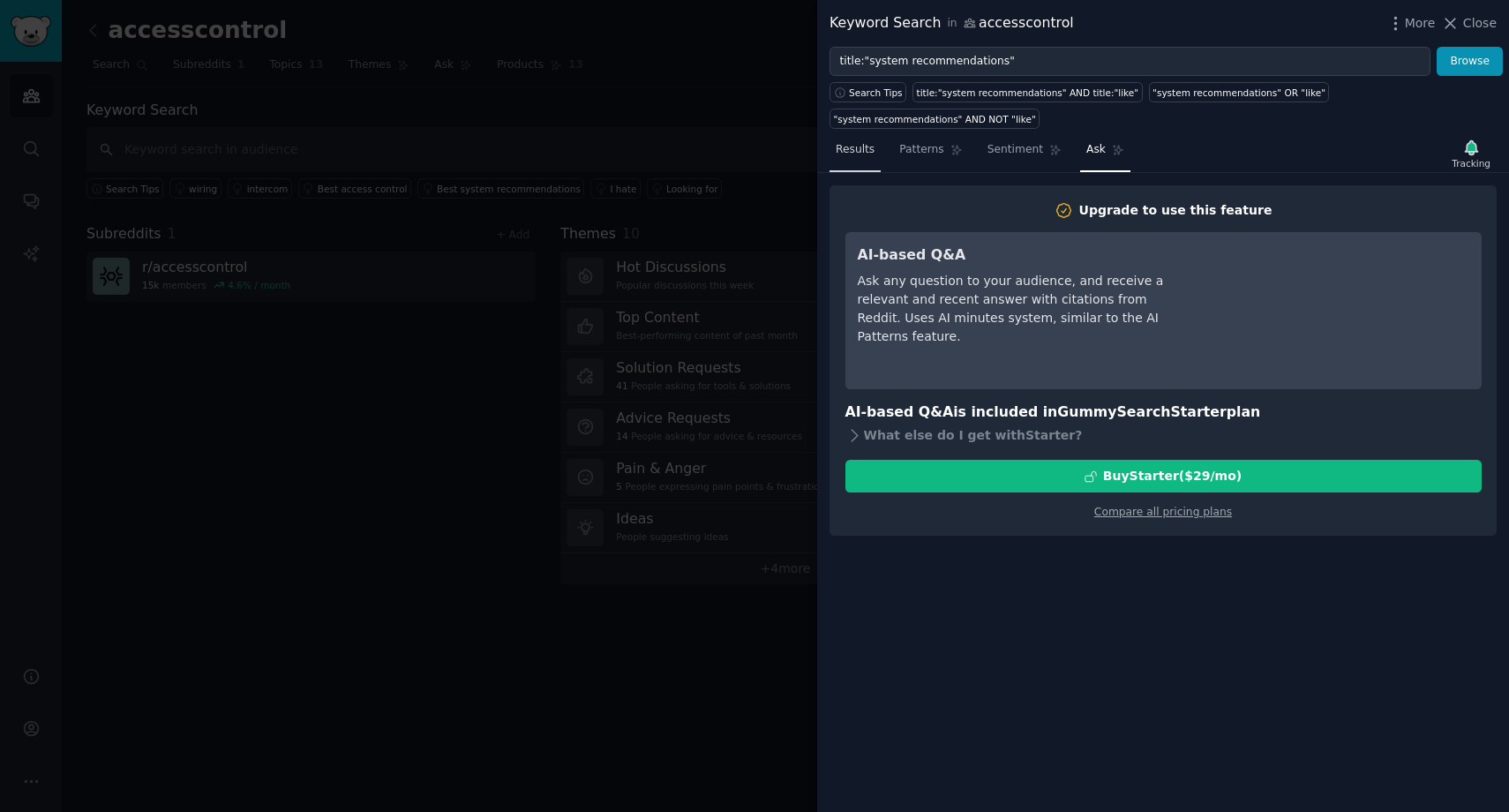
click at [866, 153] on span "Results" at bounding box center [856, 150] width 39 height 16
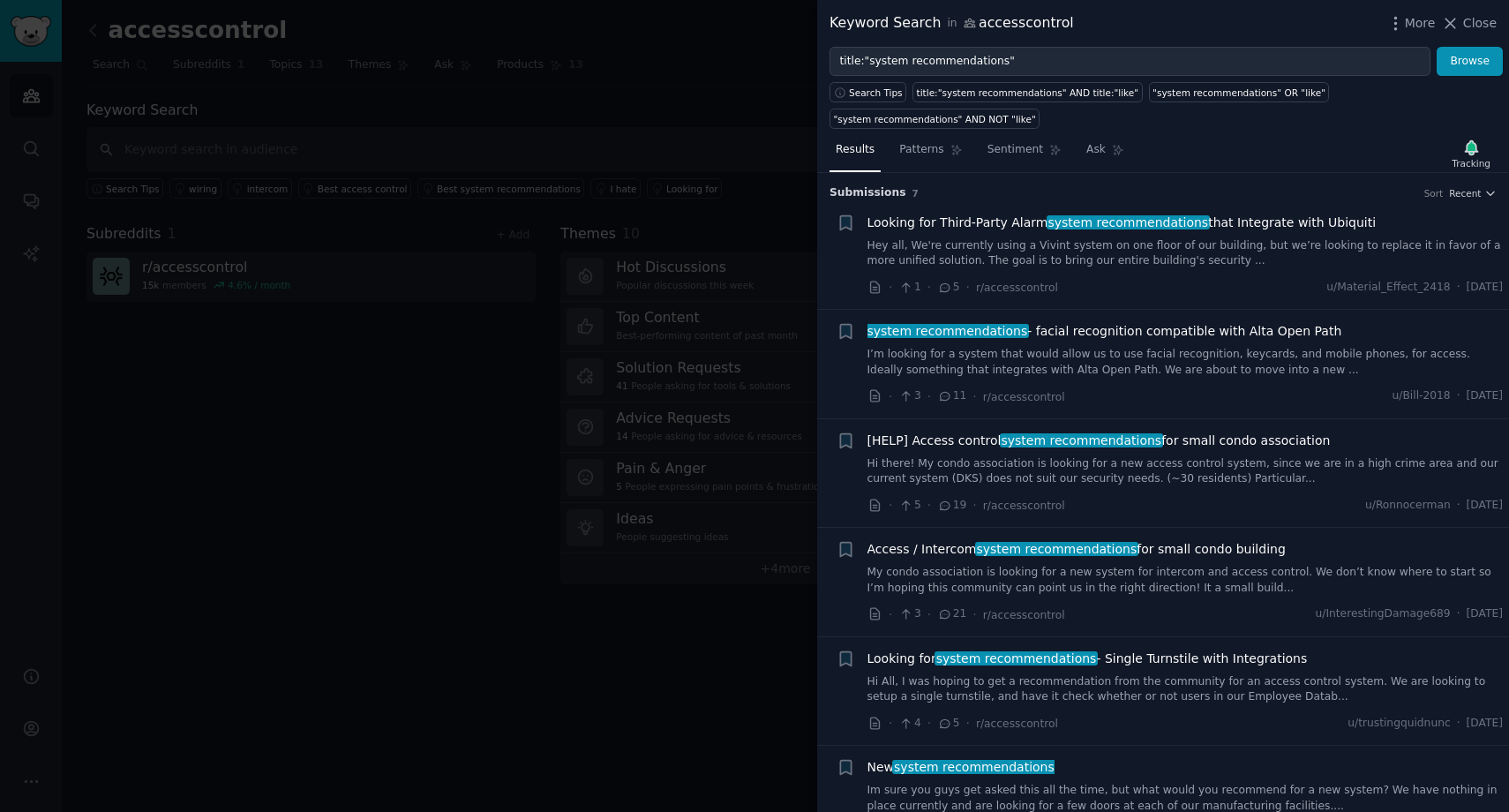
click at [677, 106] on div at bounding box center [754, 406] width 1509 height 812
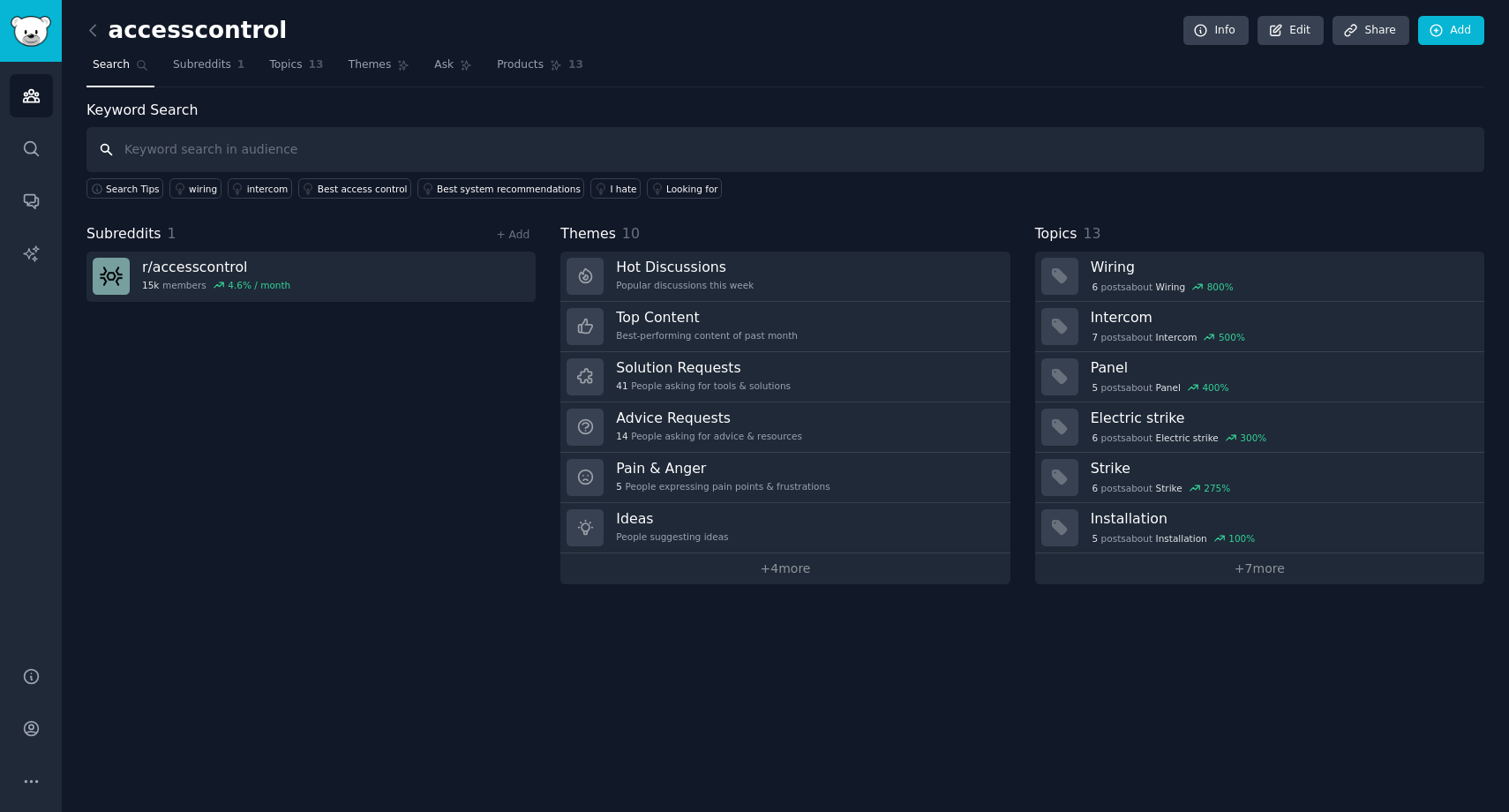
click at [702, 147] on input "text" at bounding box center [785, 149] width 1398 height 45
click at [521, 194] on div "Best system recommendations" at bounding box center [509, 189] width 144 height 12
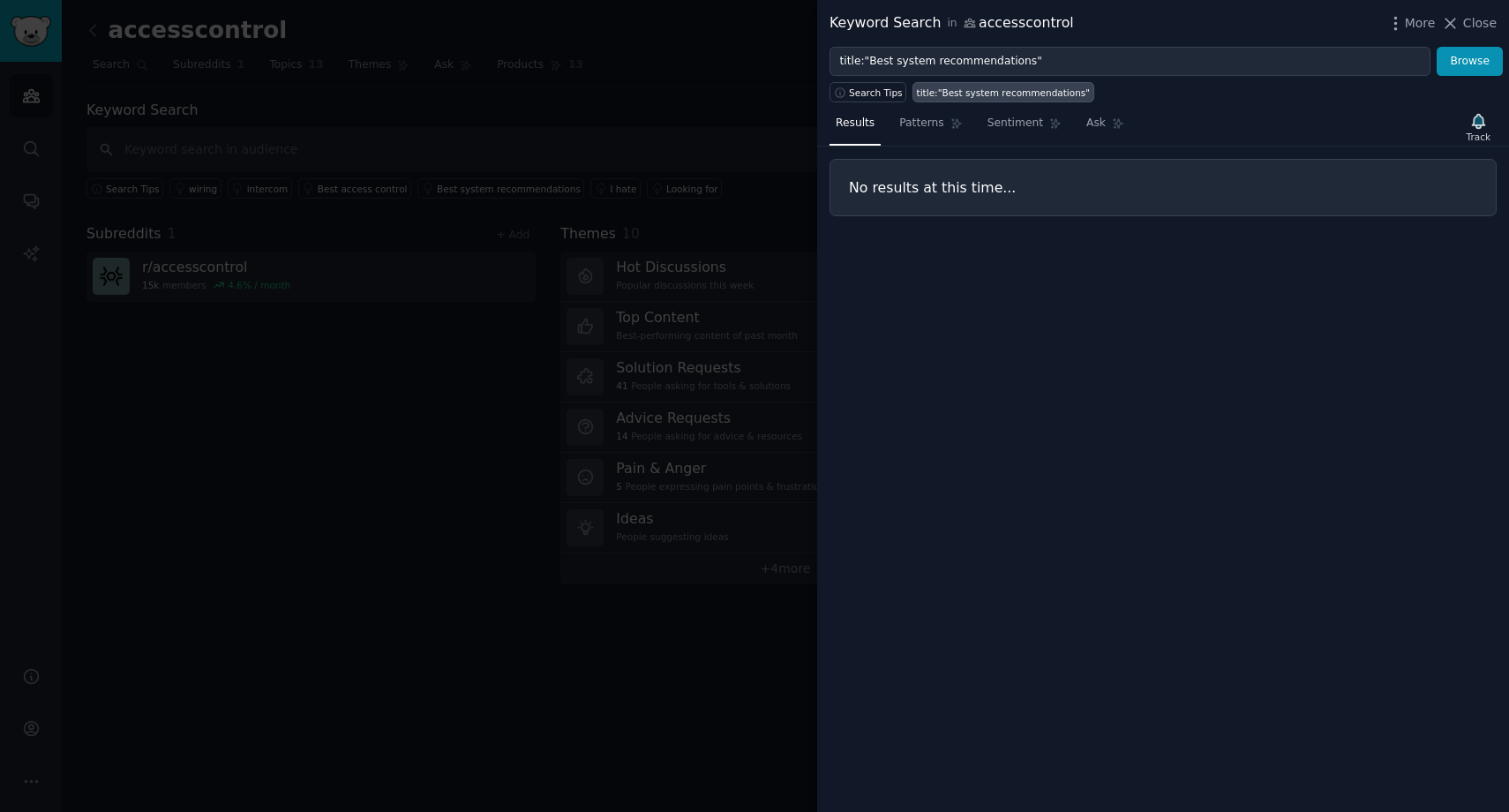
click at [506, 137] on div at bounding box center [754, 406] width 1509 height 812
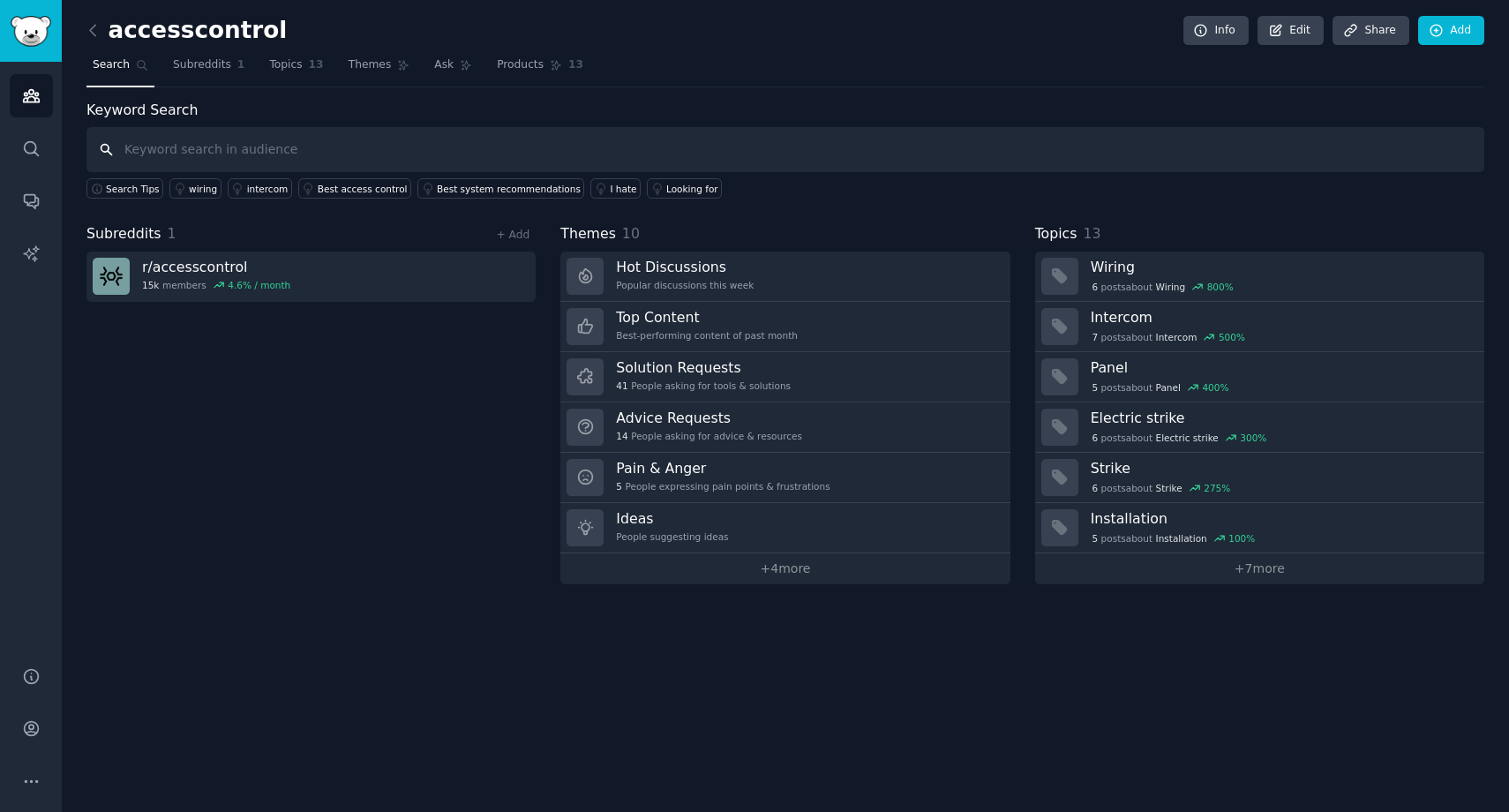
click at [262, 156] on input "text" at bounding box center [785, 149] width 1398 height 45
type input "system recommendations"
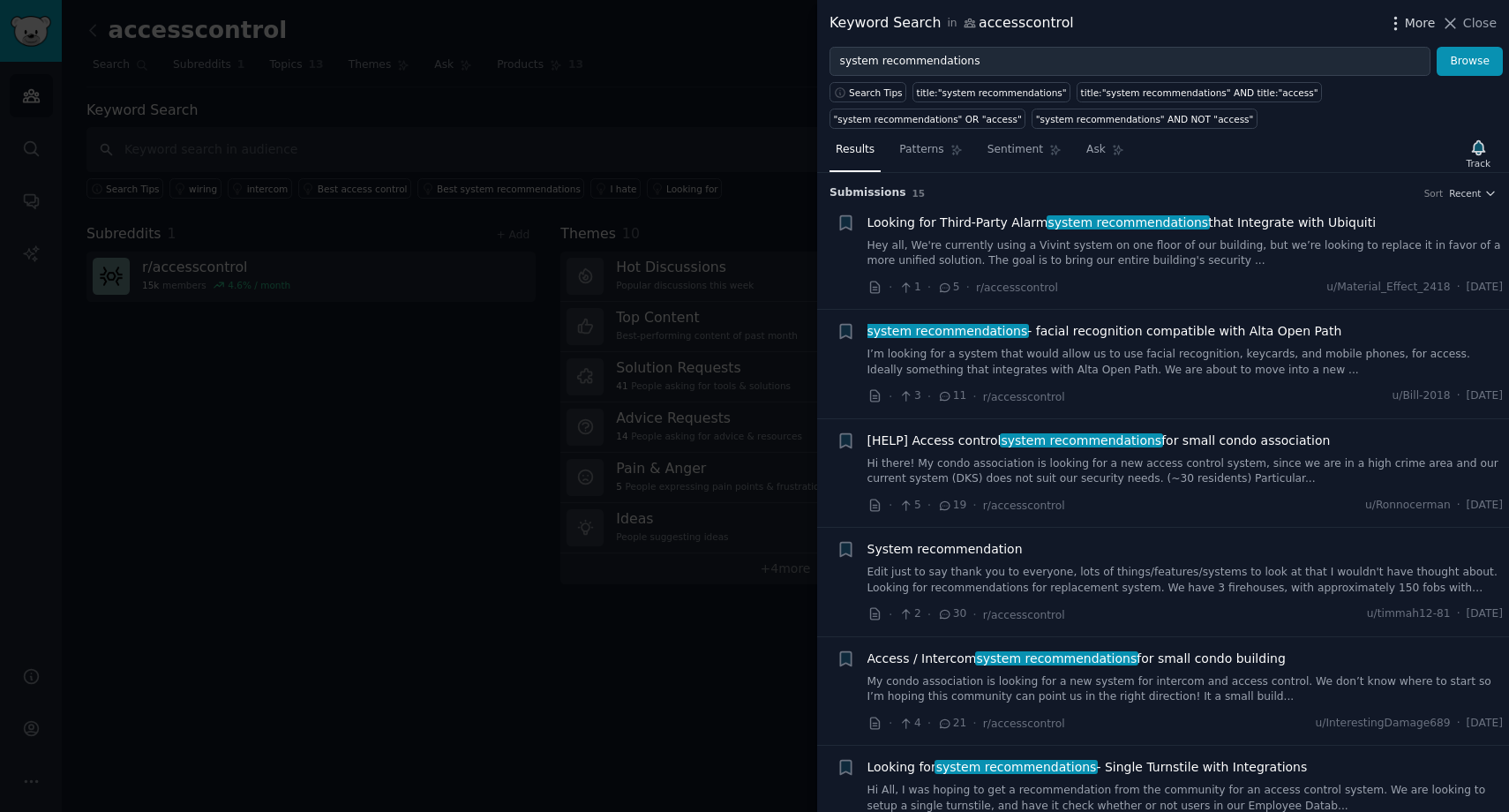
click at [1422, 20] on span "More" at bounding box center [1420, 23] width 31 height 19
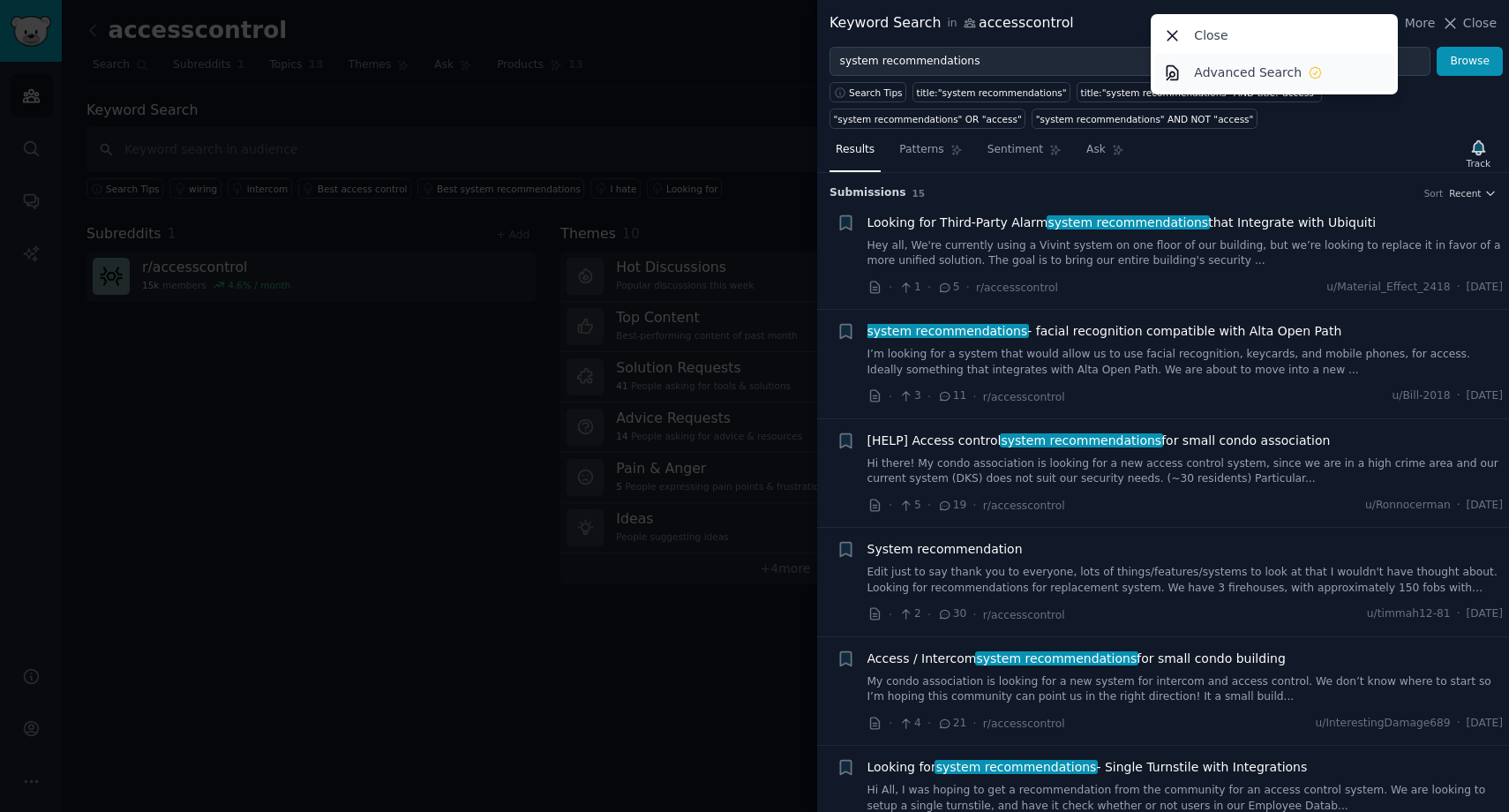
click at [1303, 67] on div "Advanced Search" at bounding box center [1258, 72] width 129 height 19
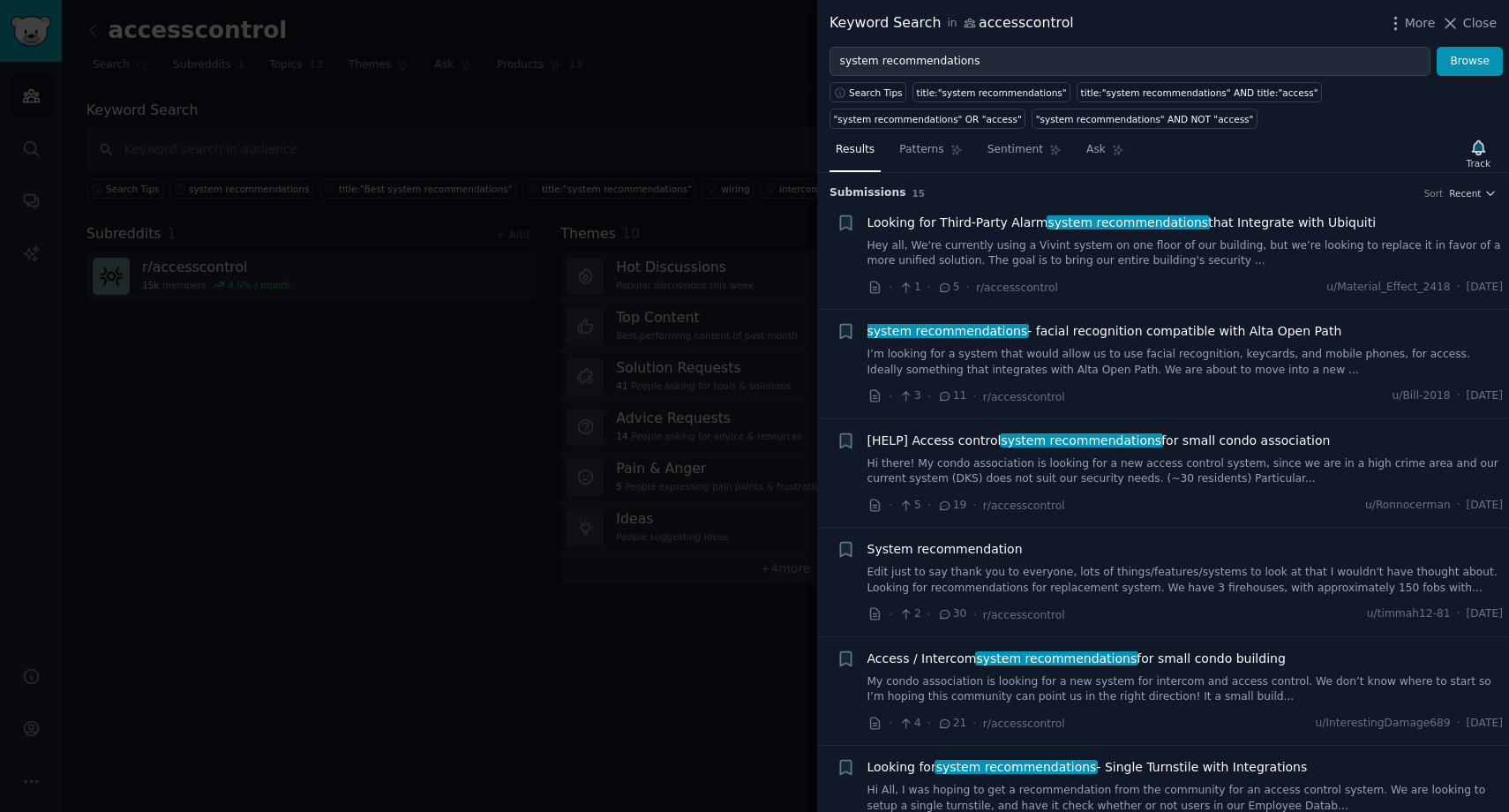
click at [496, 269] on div at bounding box center [754, 406] width 1509 height 812
